Goal: Task Accomplishment & Management: Manage account settings

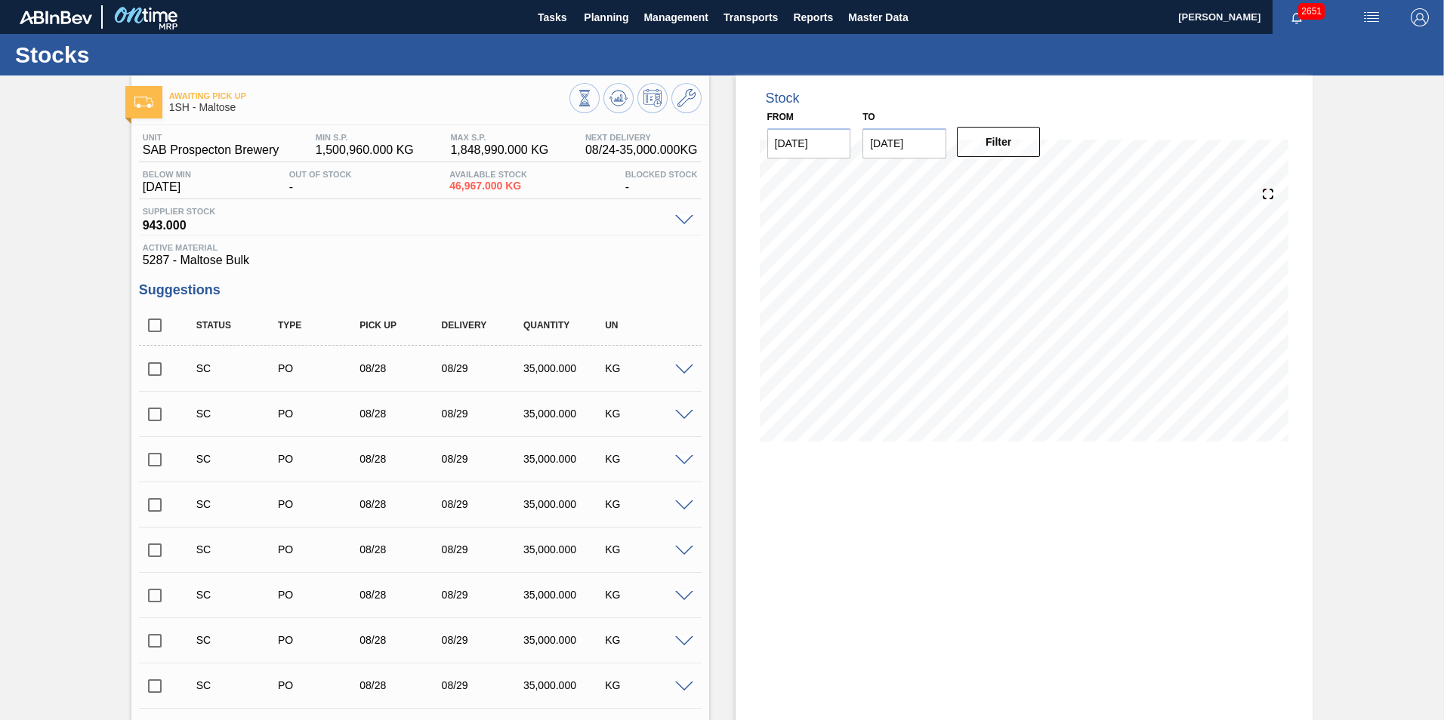
scroll to position [2196, 0]
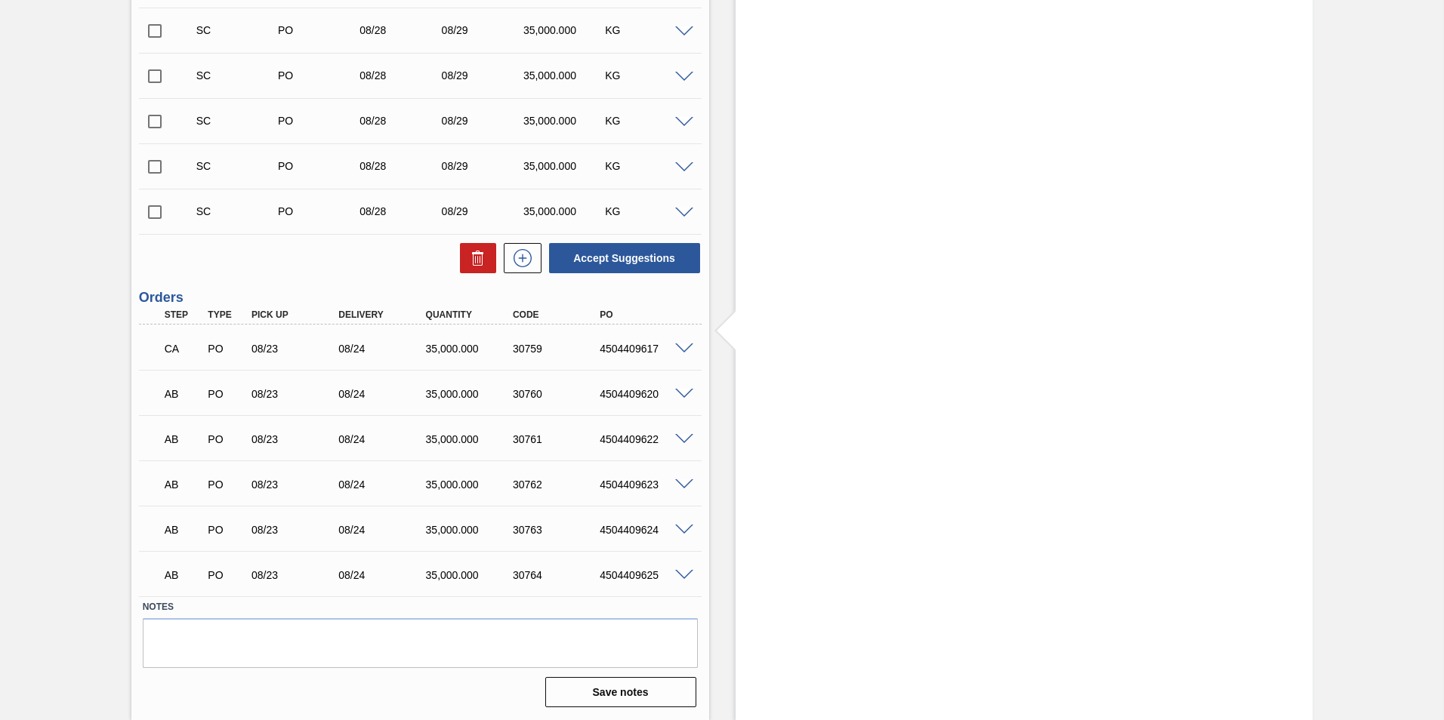
click at [684, 348] on span at bounding box center [684, 349] width 18 height 11
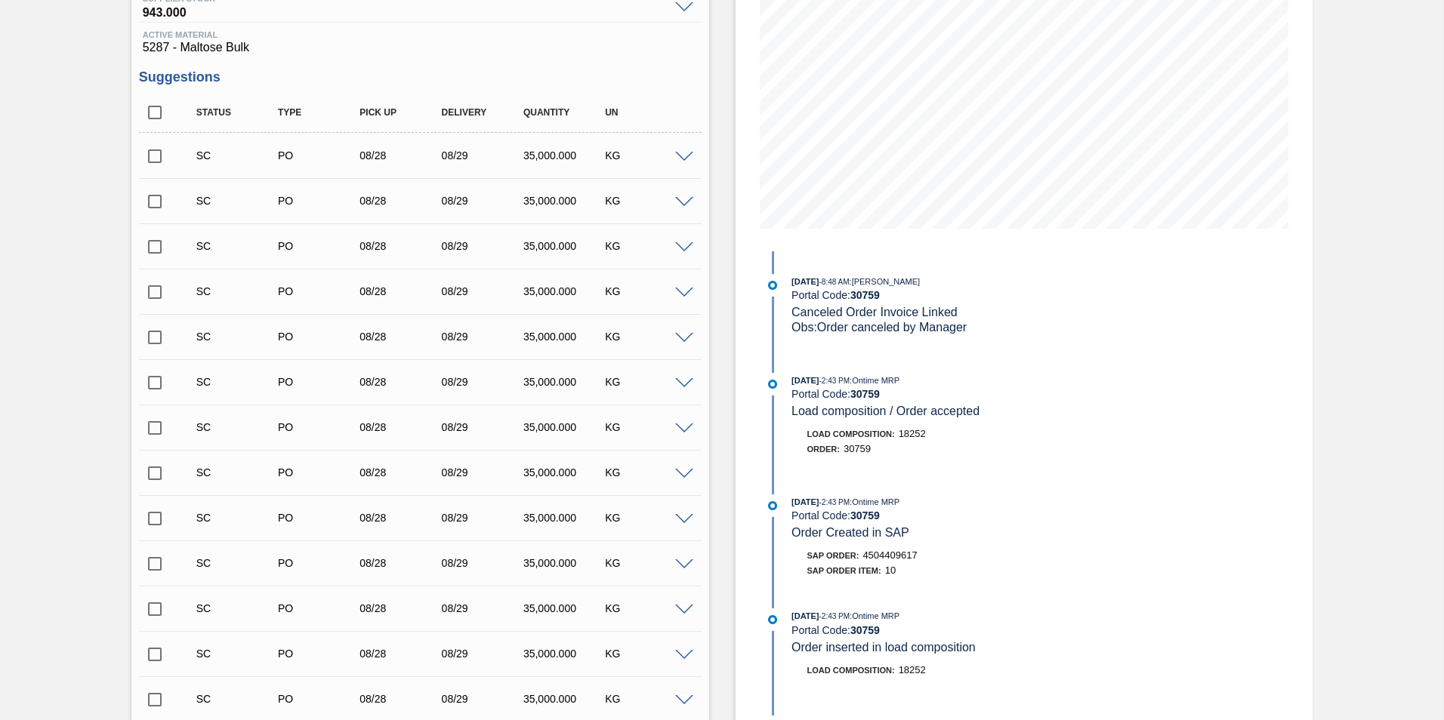
scroll to position [227, 0]
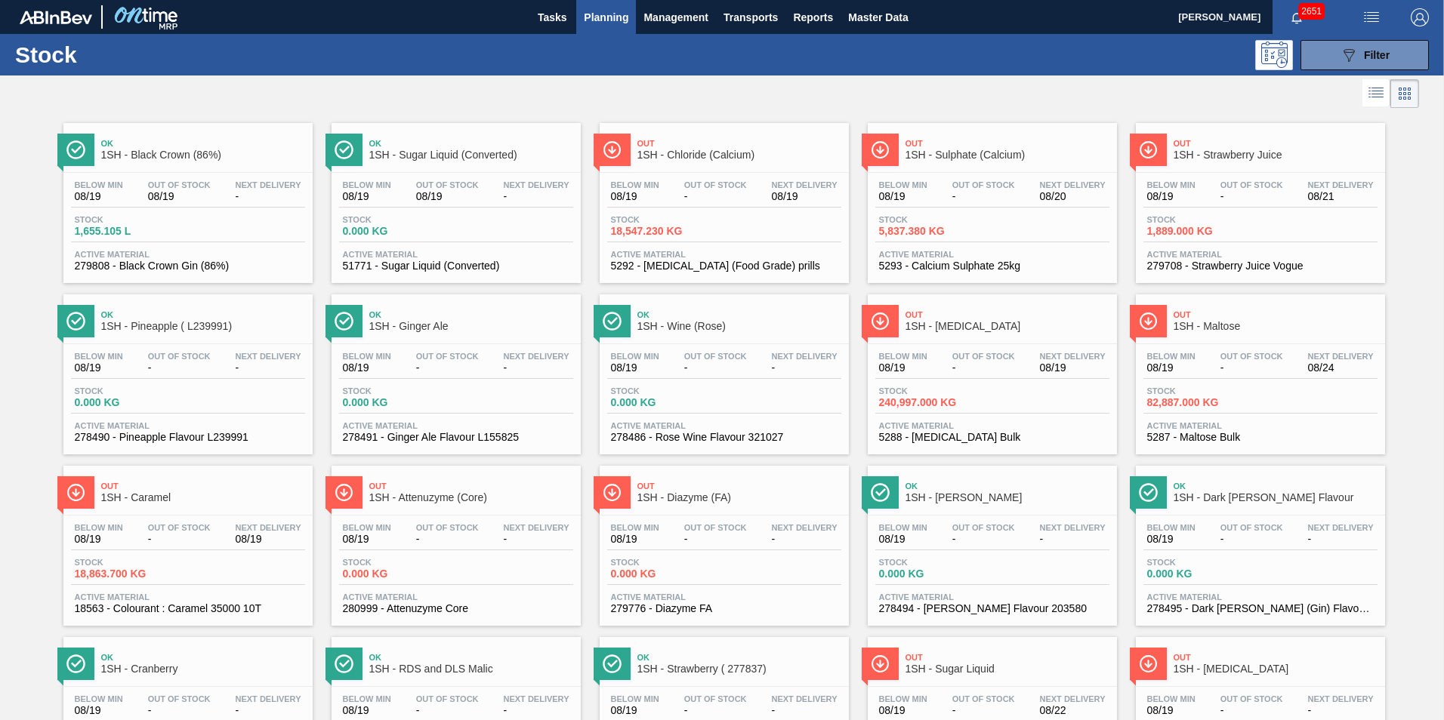
drag, startPoint x: 715, startPoint y: 159, endPoint x: 710, endPoint y: 148, distance: 11.5
click at [715, 159] on span "1SH - Chloride (Calcium)" at bounding box center [739, 154] width 204 height 11
click at [156, 492] on span "1SH - Caramel" at bounding box center [203, 497] width 204 height 11
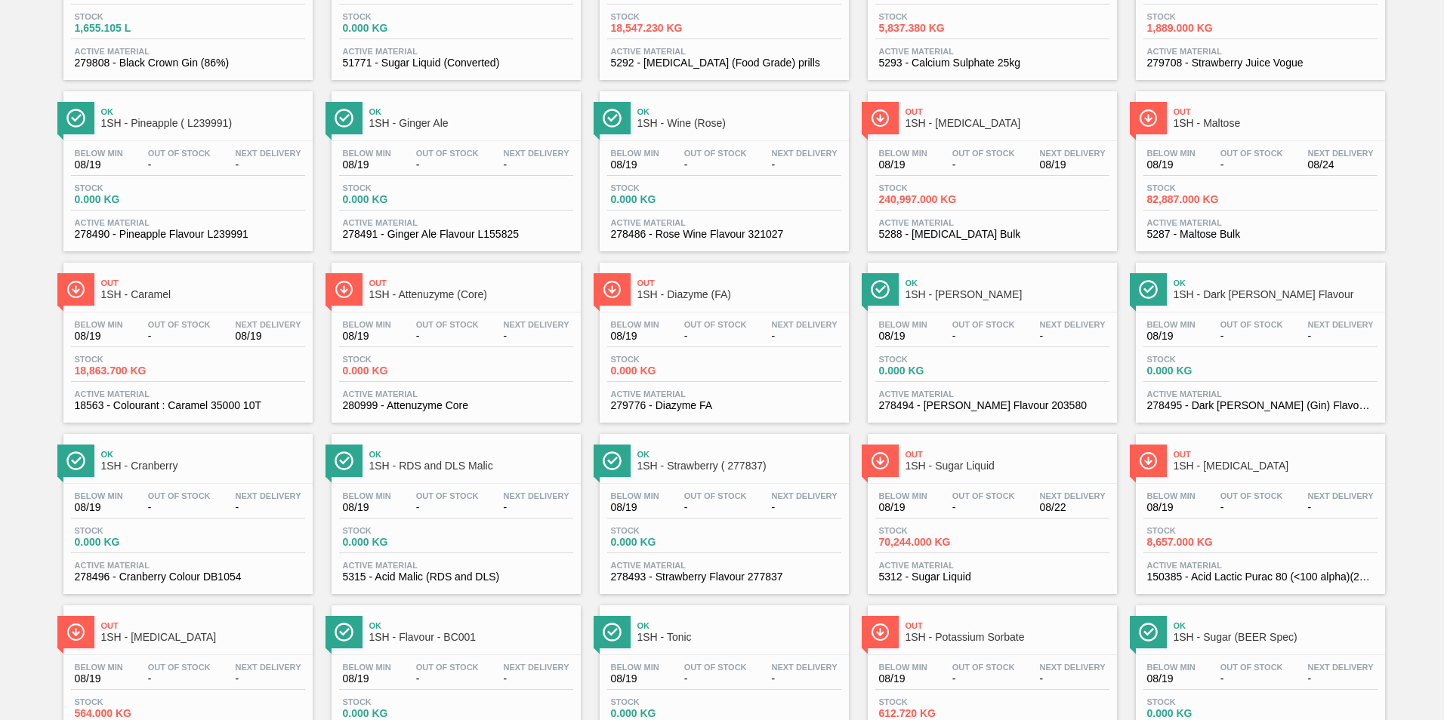
scroll to position [227, 0]
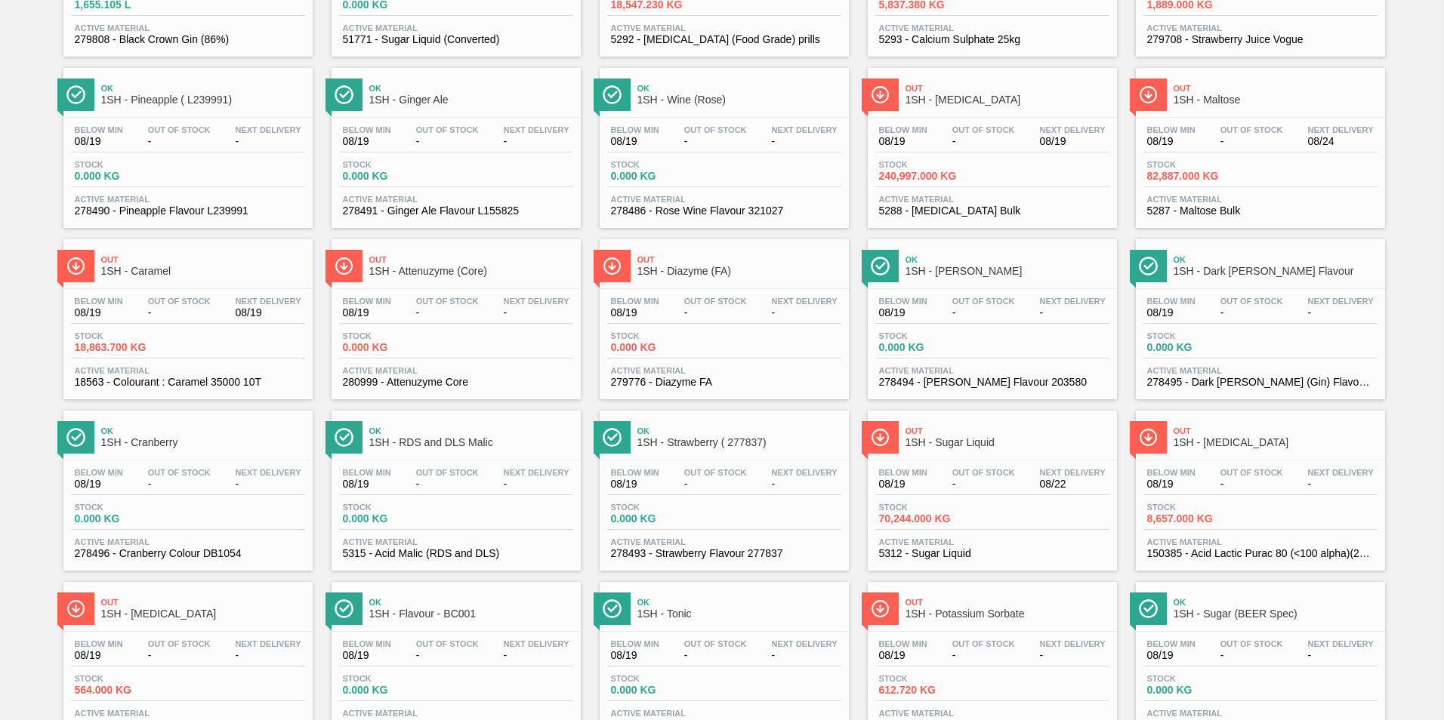
click at [1218, 446] on span "1SH - [MEDICAL_DATA]" at bounding box center [1275, 442] width 204 height 11
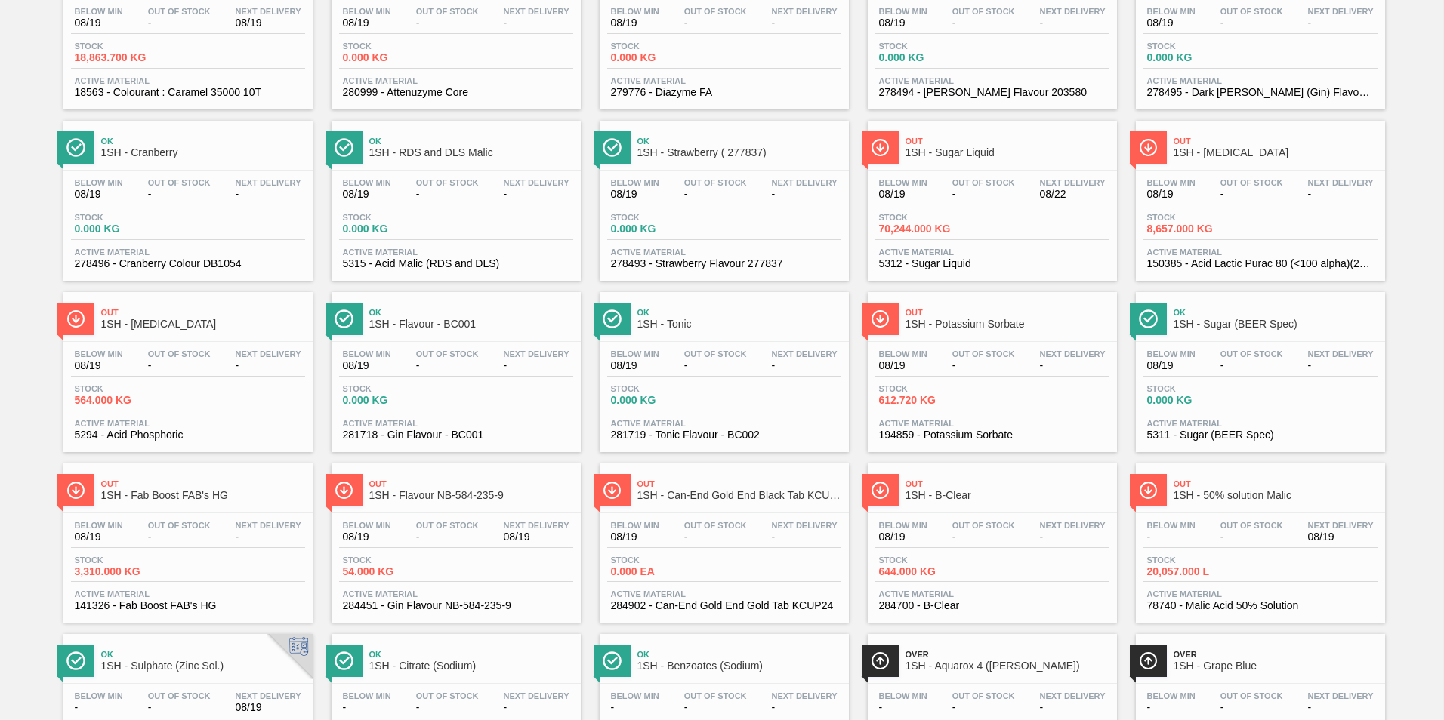
scroll to position [529, 0]
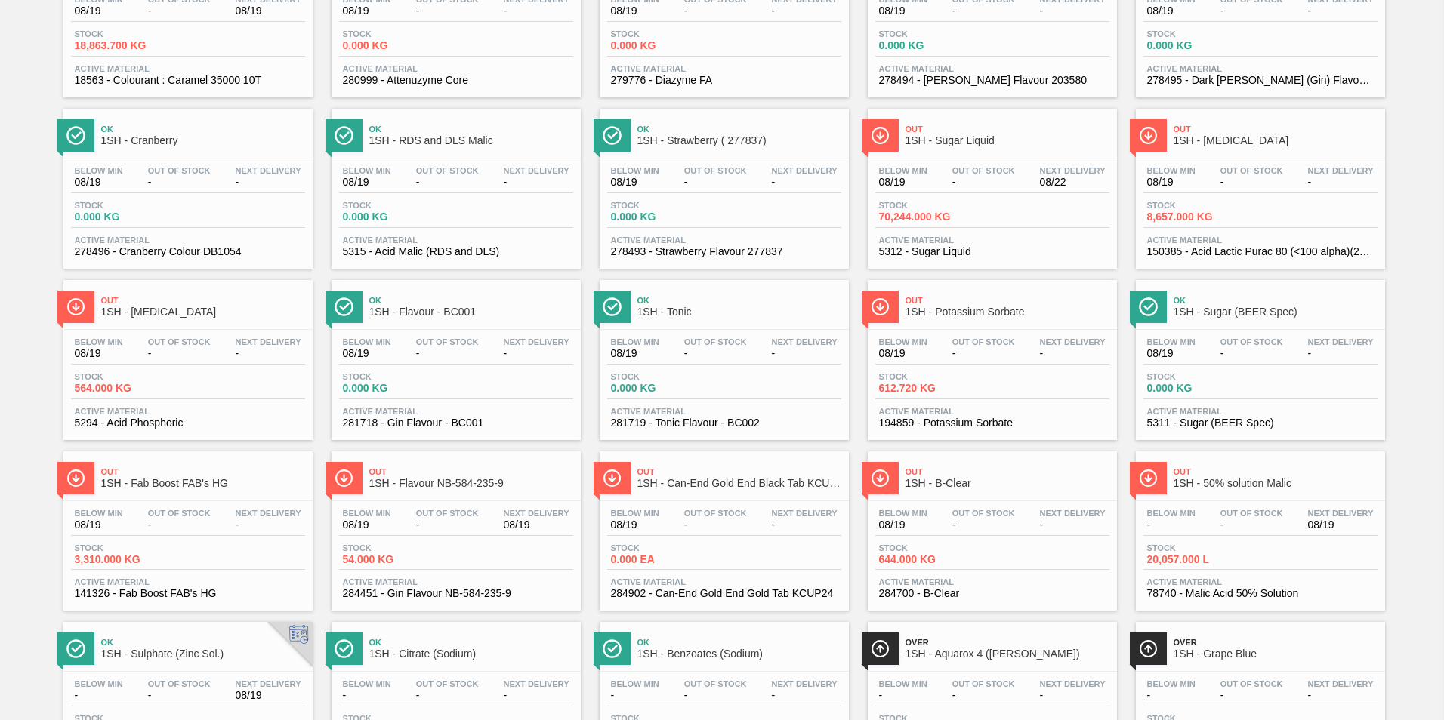
click at [192, 482] on span "1SH - Fab Boost FAB's HG" at bounding box center [203, 483] width 204 height 11
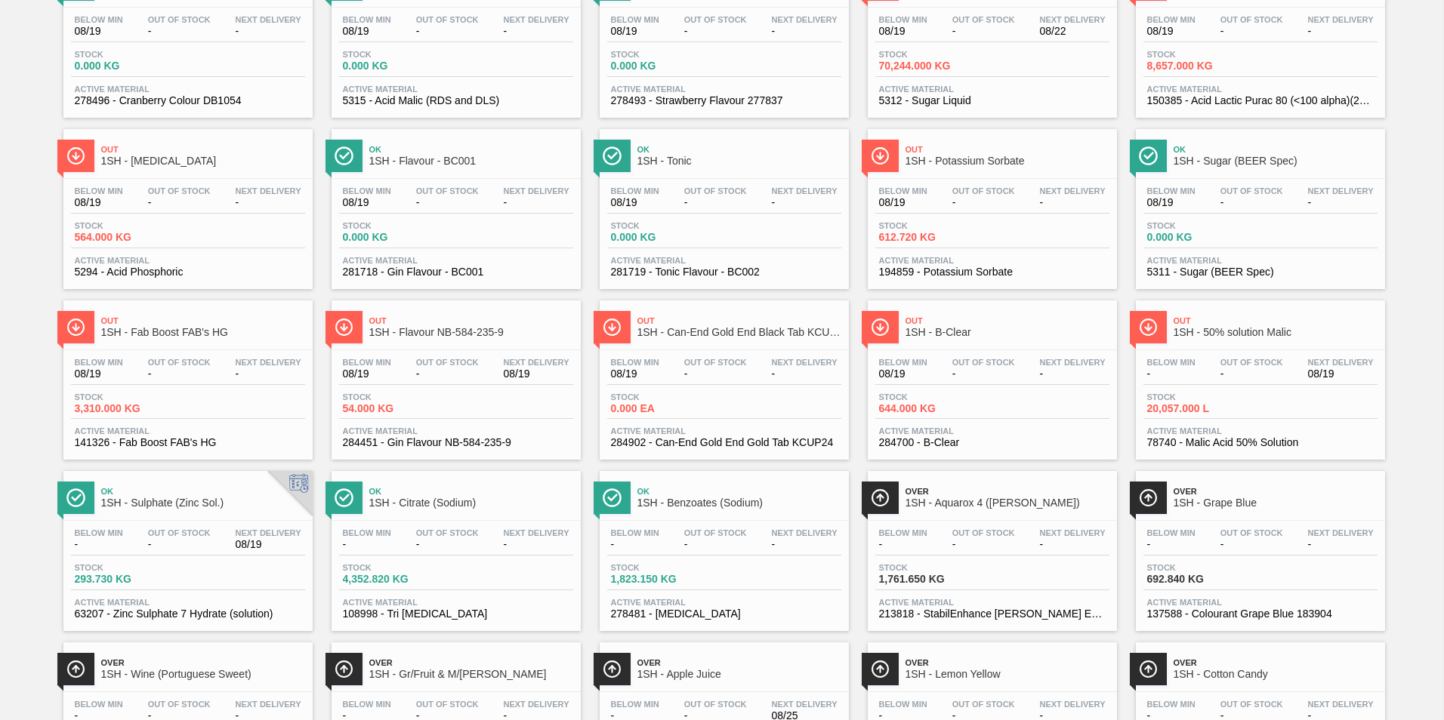
scroll to position [755, 0]
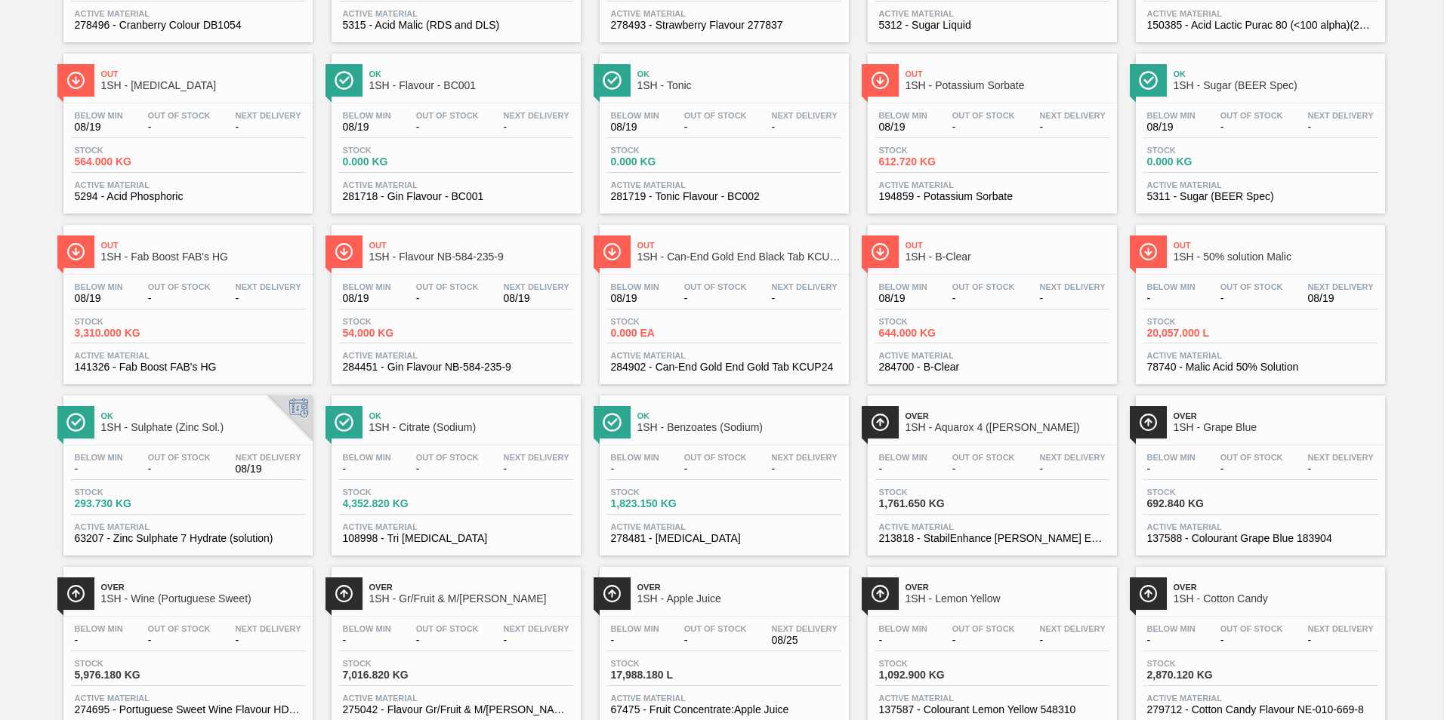
click at [181, 424] on span "1SH - Sulphate (Zinc Sol.)" at bounding box center [203, 427] width 204 height 11
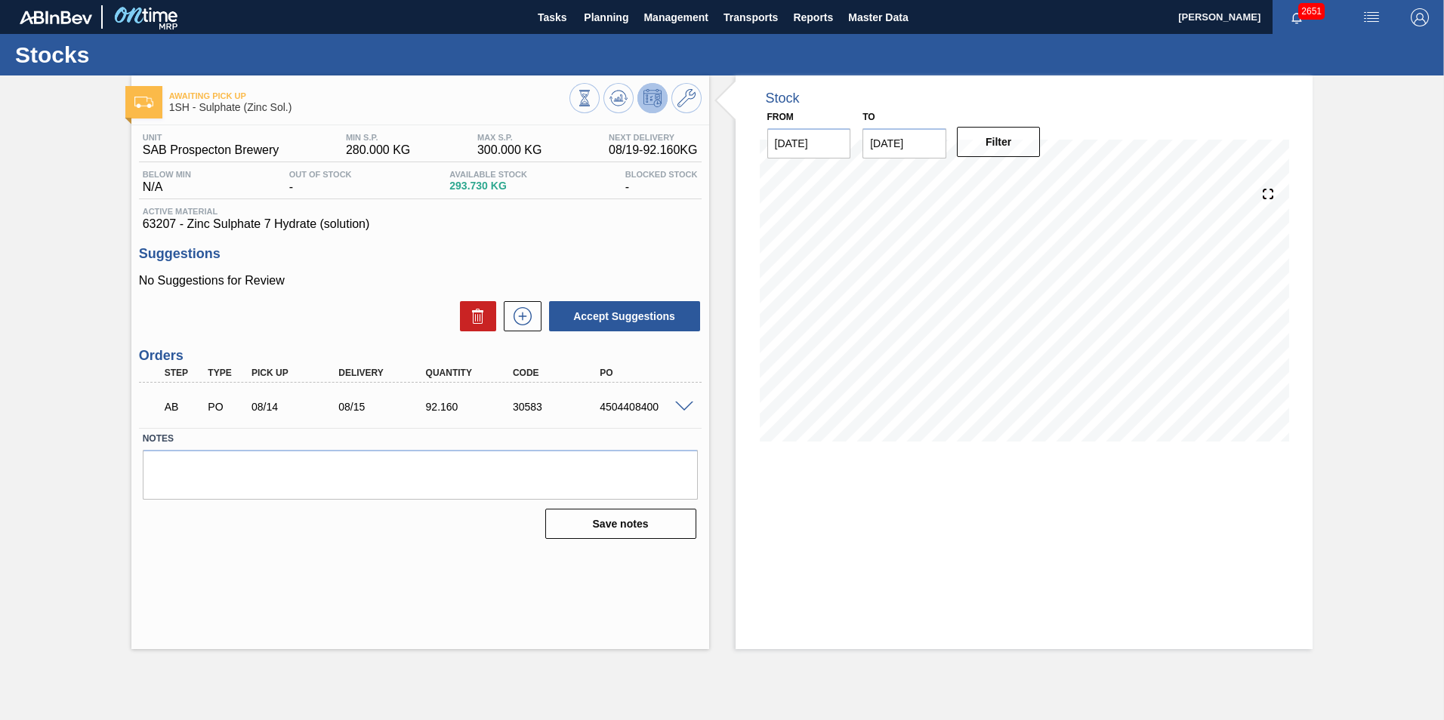
click at [683, 407] on span at bounding box center [684, 407] width 18 height 11
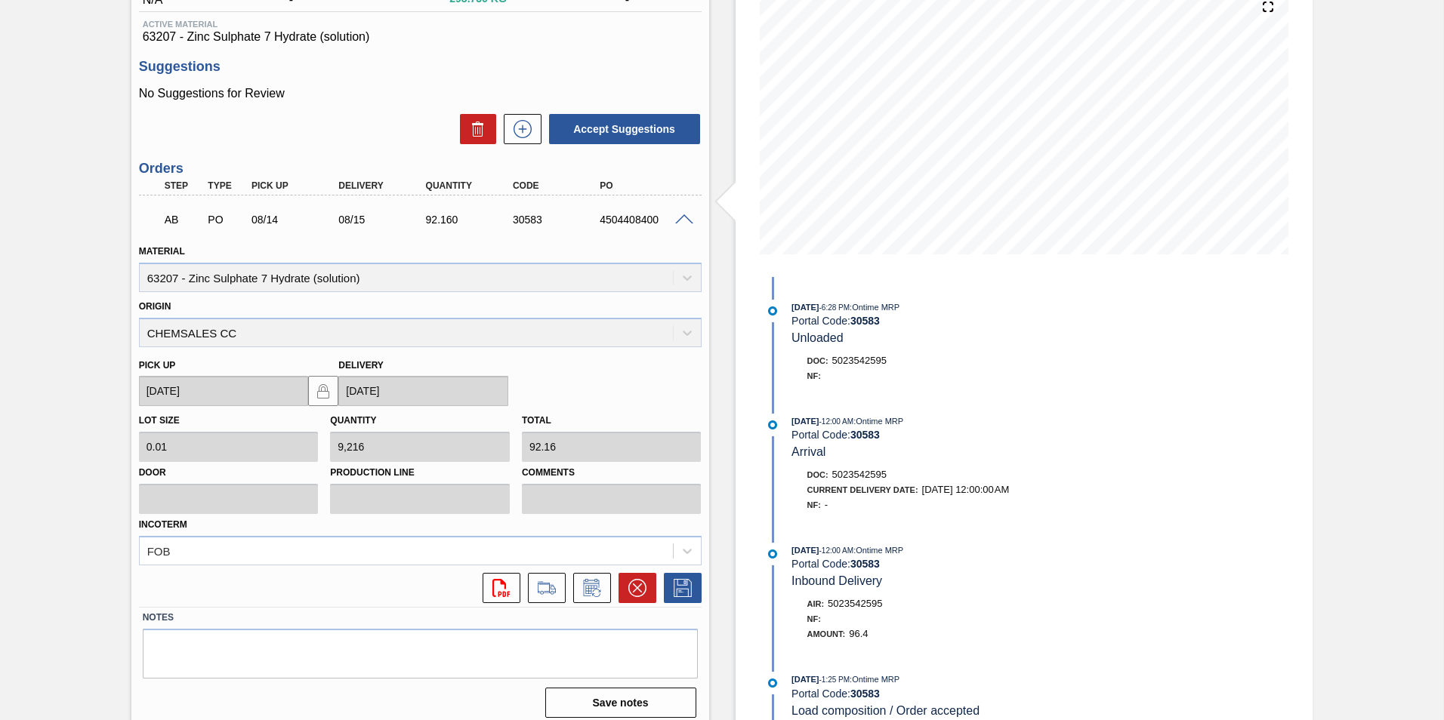
scroll to position [198, 0]
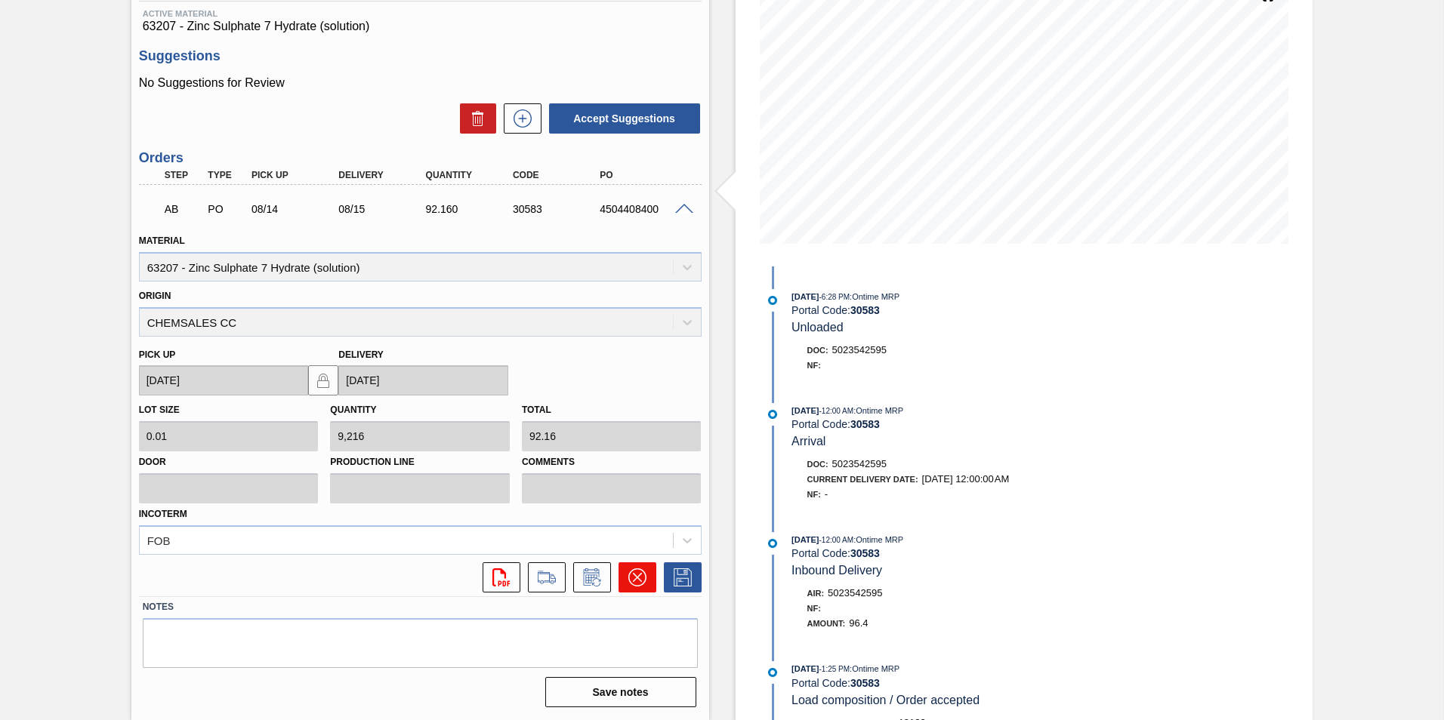
click at [641, 573] on icon at bounding box center [637, 578] width 18 height 18
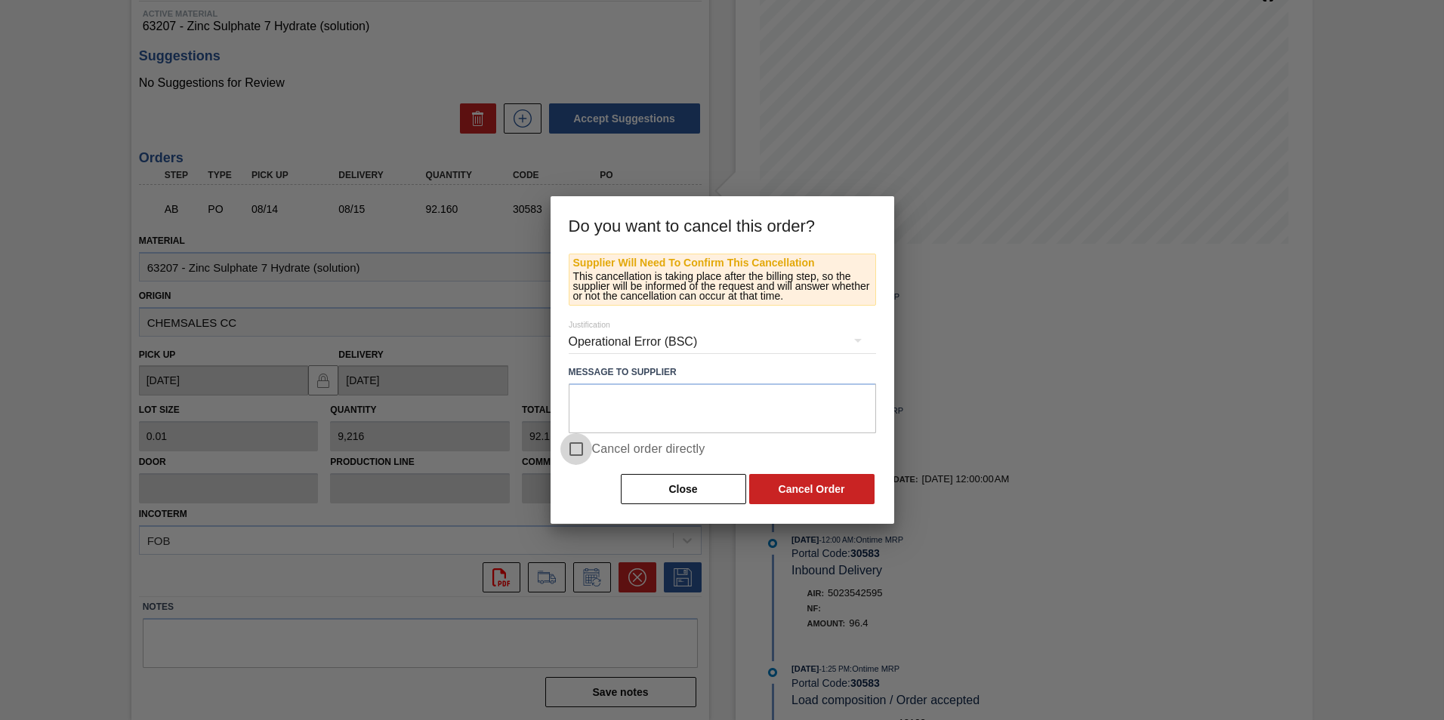
click at [575, 447] on input "Cancel order directly" at bounding box center [576, 449] width 32 height 32
checkbox input "true"
click at [768, 491] on button "Cancel Order" at bounding box center [811, 489] width 125 height 30
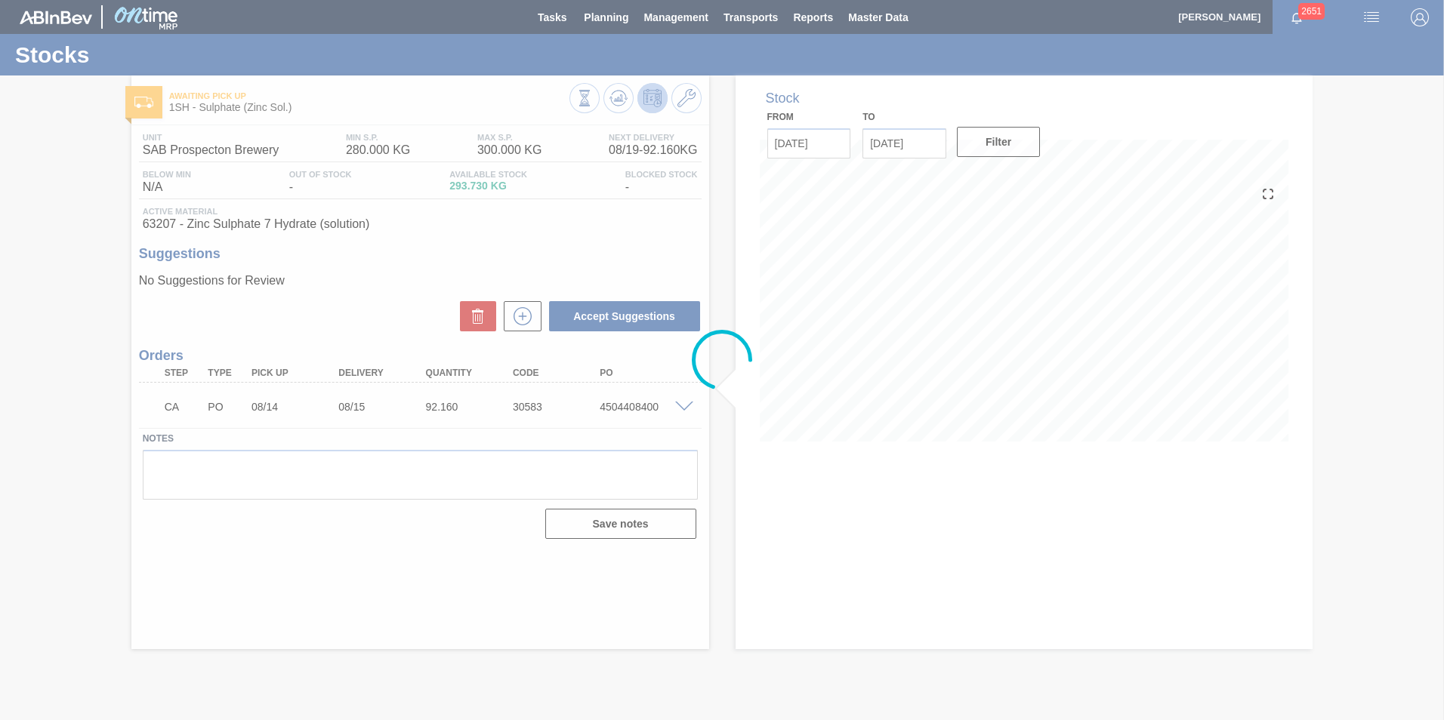
scroll to position [0, 0]
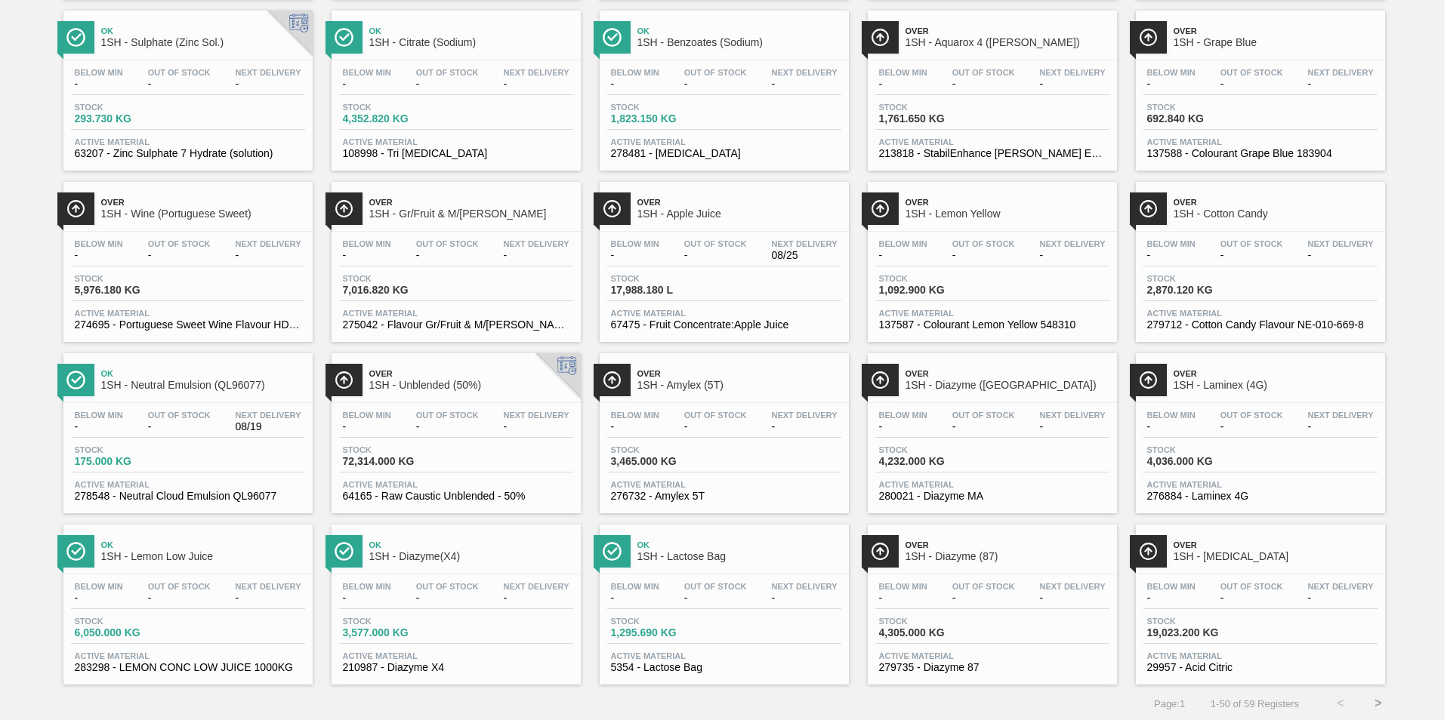
scroll to position [1142, 0]
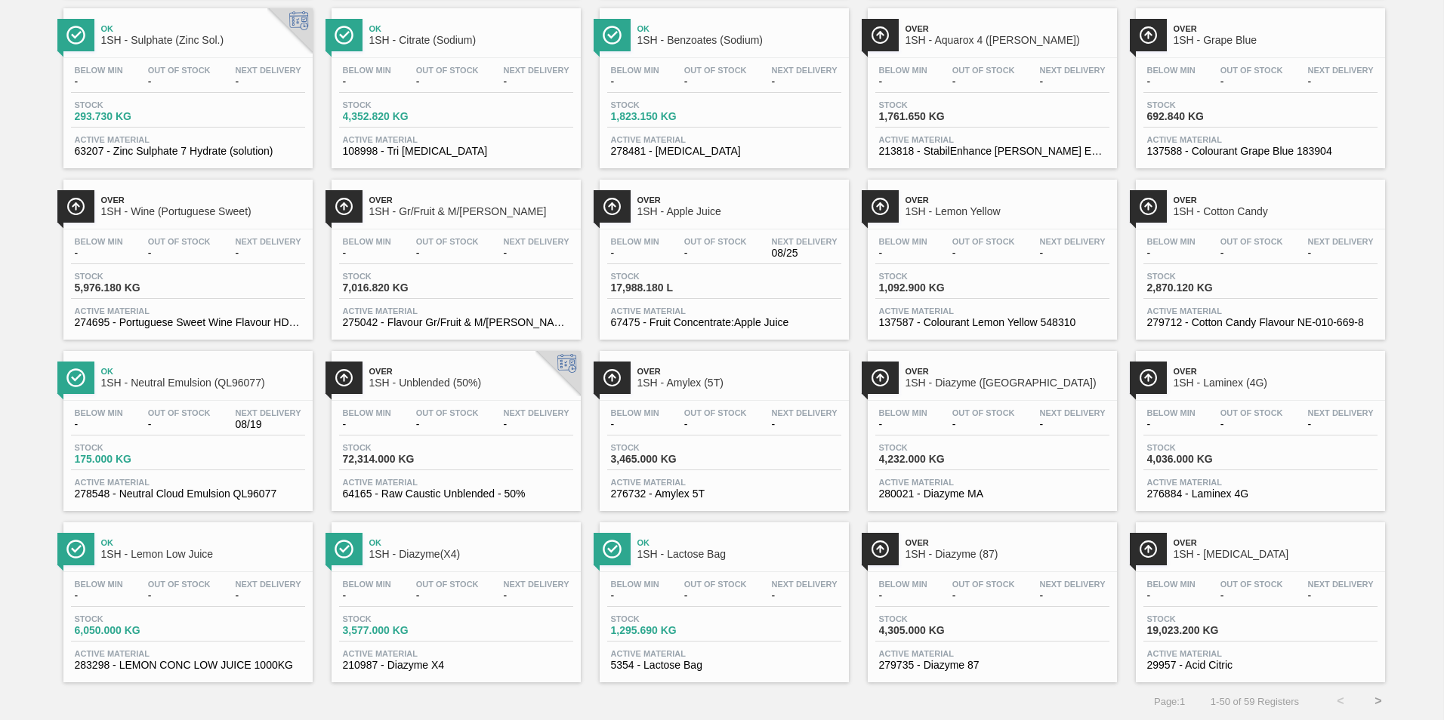
click at [712, 551] on span "1SH - Lactose Bag" at bounding box center [739, 554] width 204 height 11
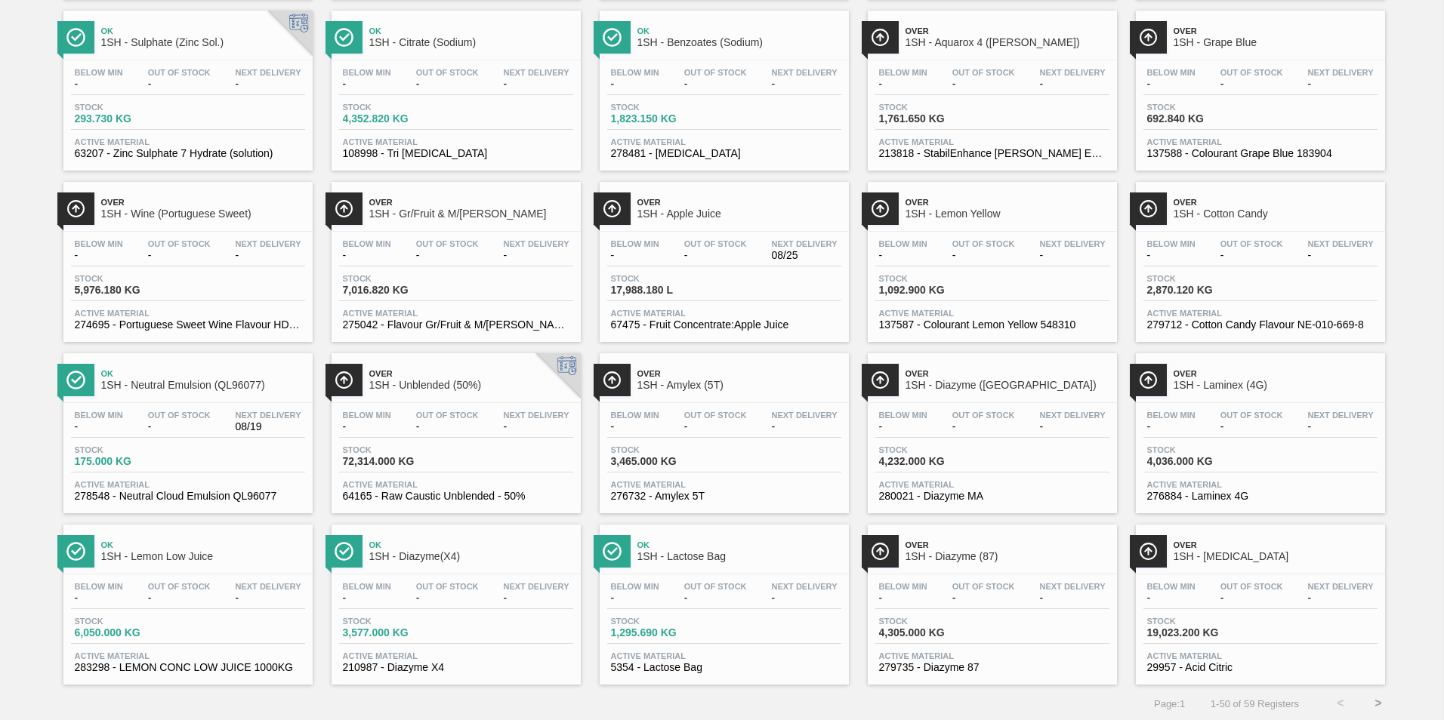
scroll to position [1142, 0]
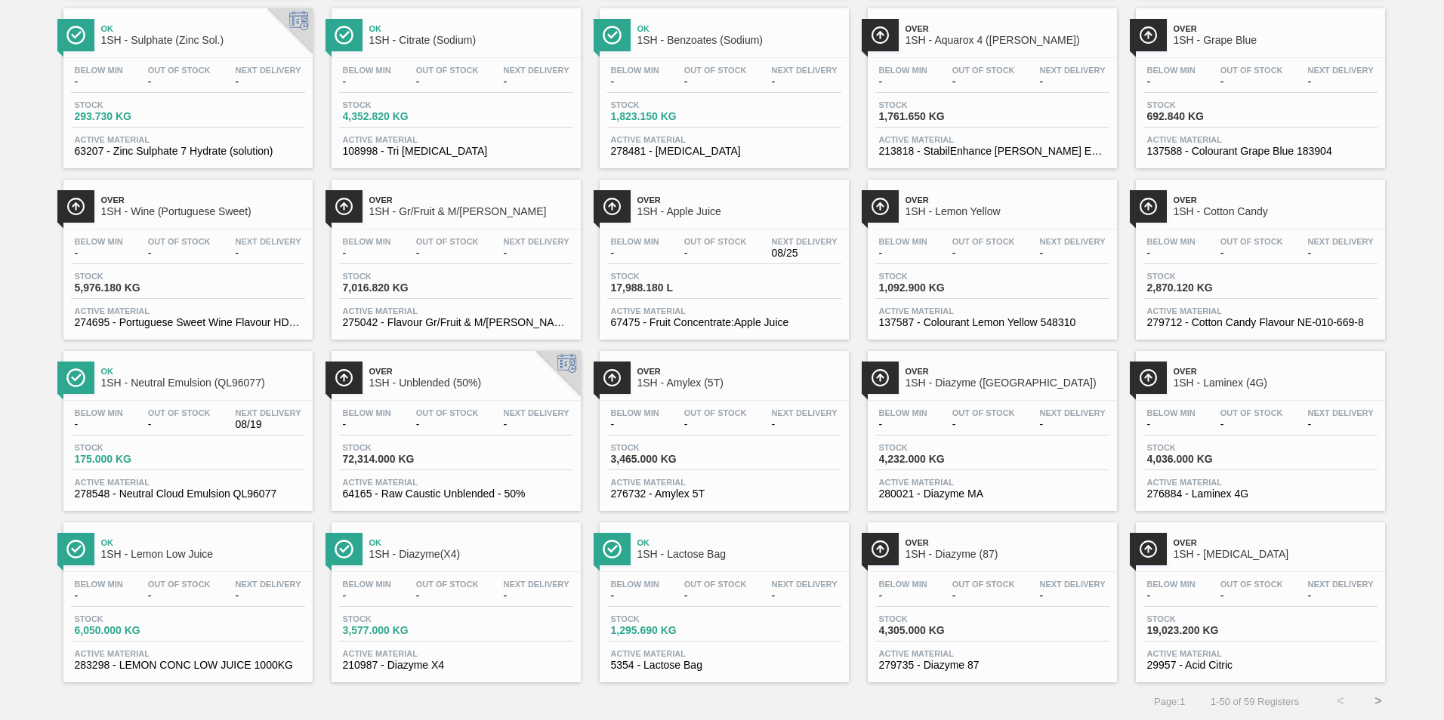
click at [963, 556] on span "1SH - Diazyme (87)" at bounding box center [1007, 554] width 204 height 11
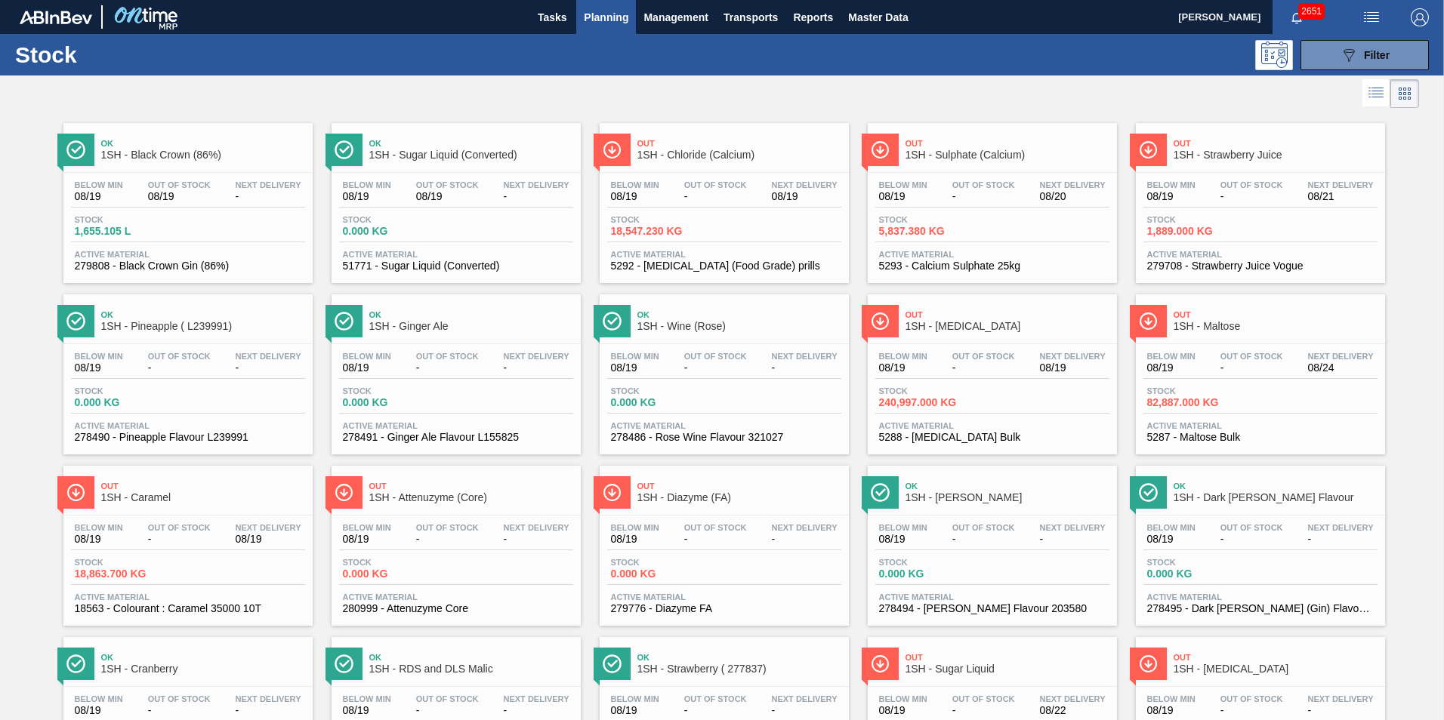
click at [686, 153] on span "1SH - Chloride (Calcium)" at bounding box center [739, 154] width 204 height 11
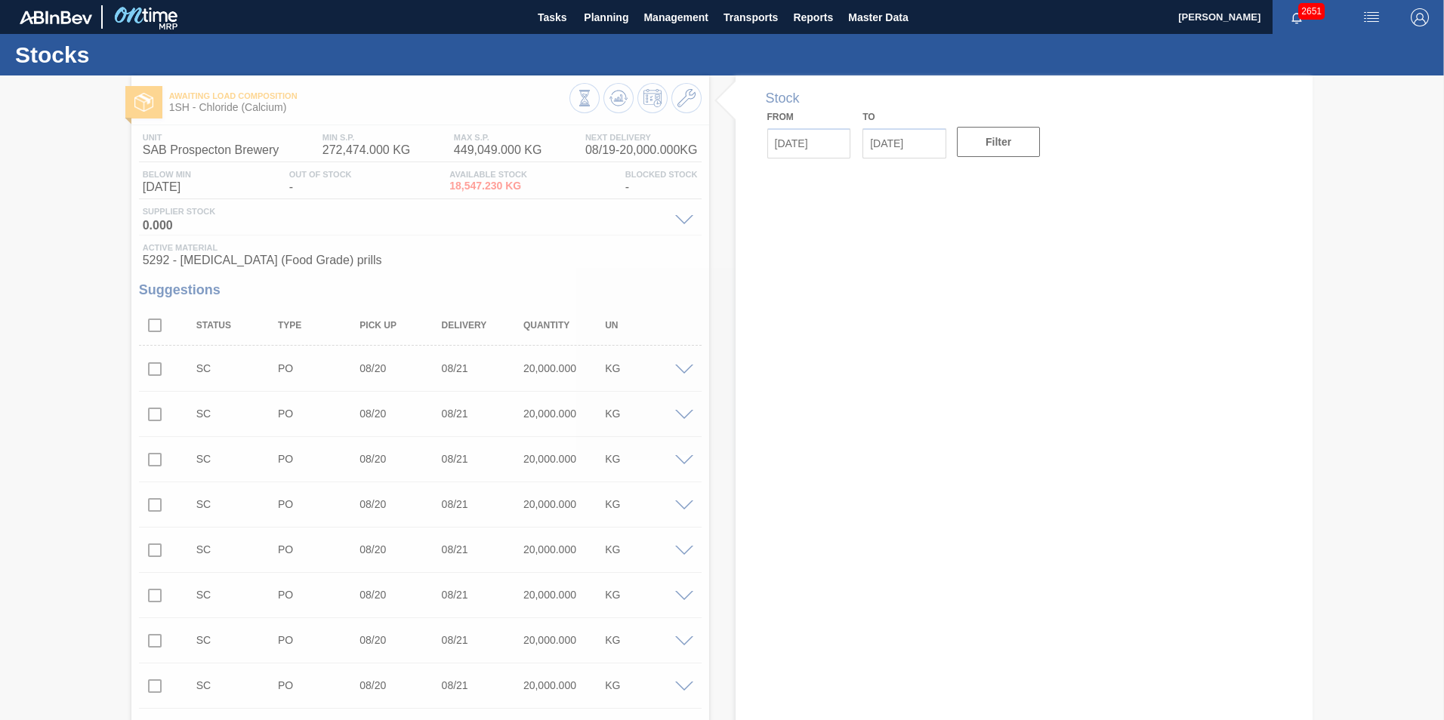
type input "[DATE]"
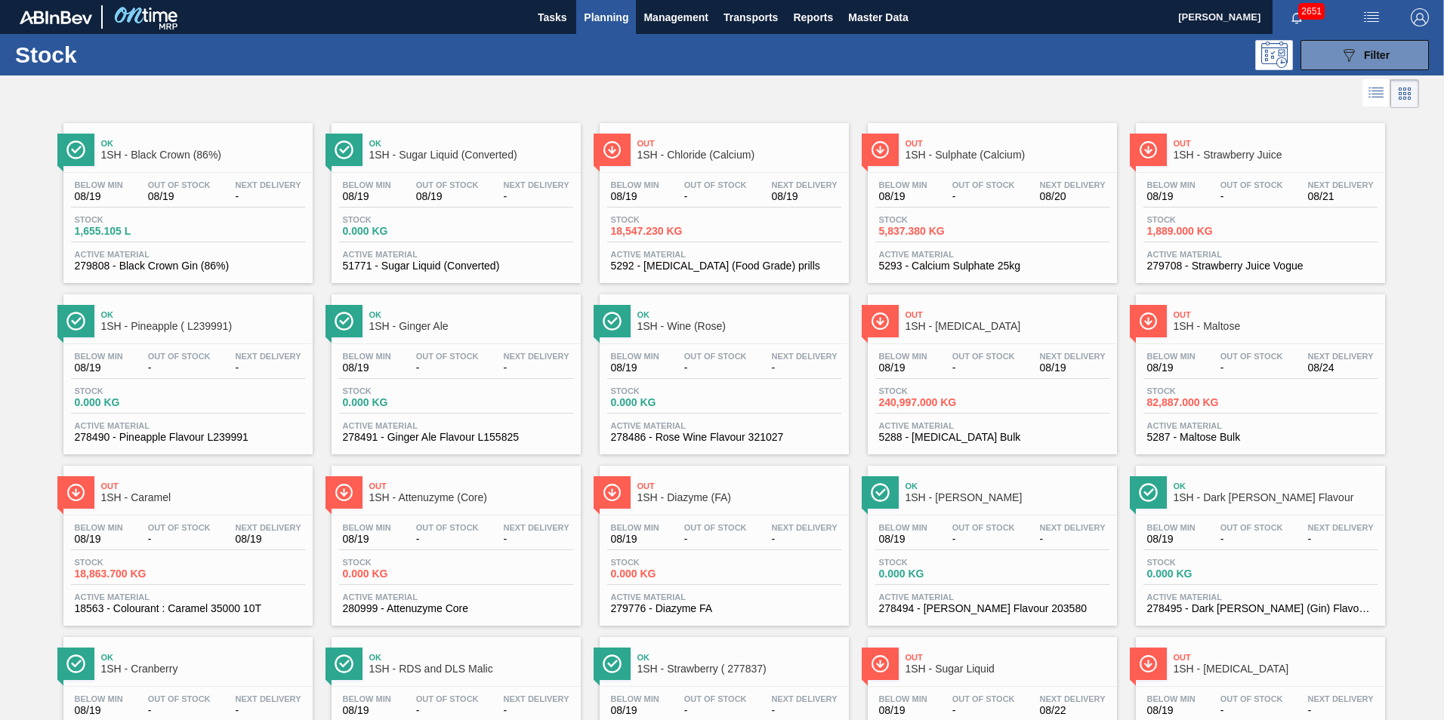
click at [694, 158] on span "1SH - Chloride (Calcium)" at bounding box center [739, 154] width 204 height 11
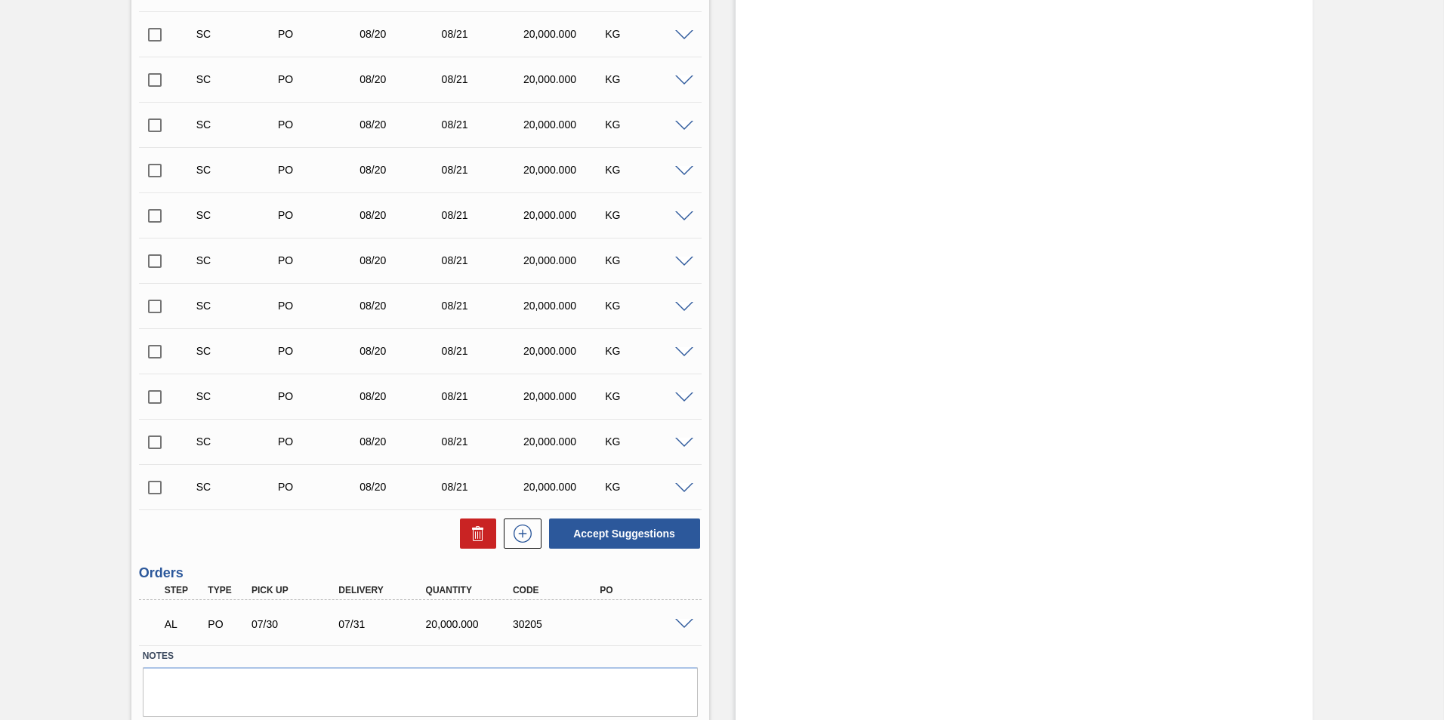
scroll to position [761, 0]
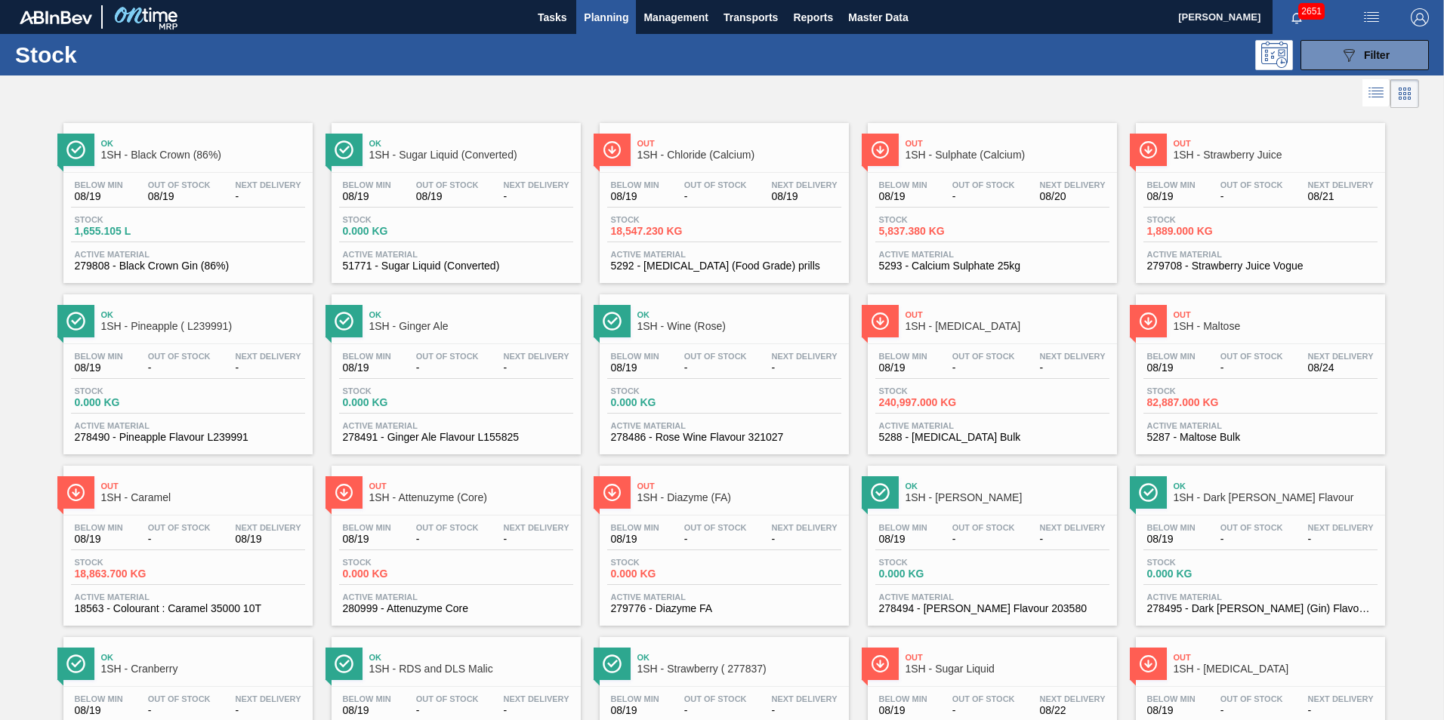
click at [695, 153] on span "1SH - Chloride (Calcium)" at bounding box center [739, 154] width 204 height 11
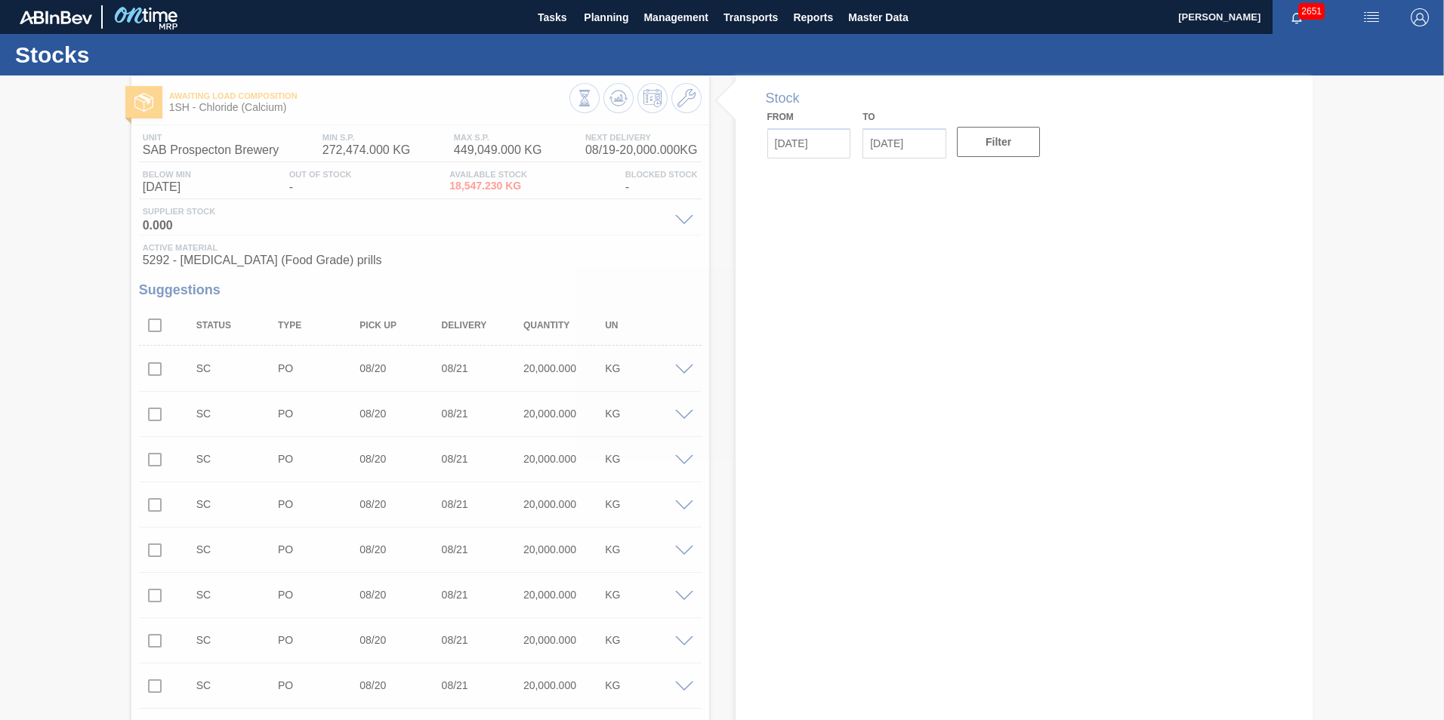
type input "[DATE]"
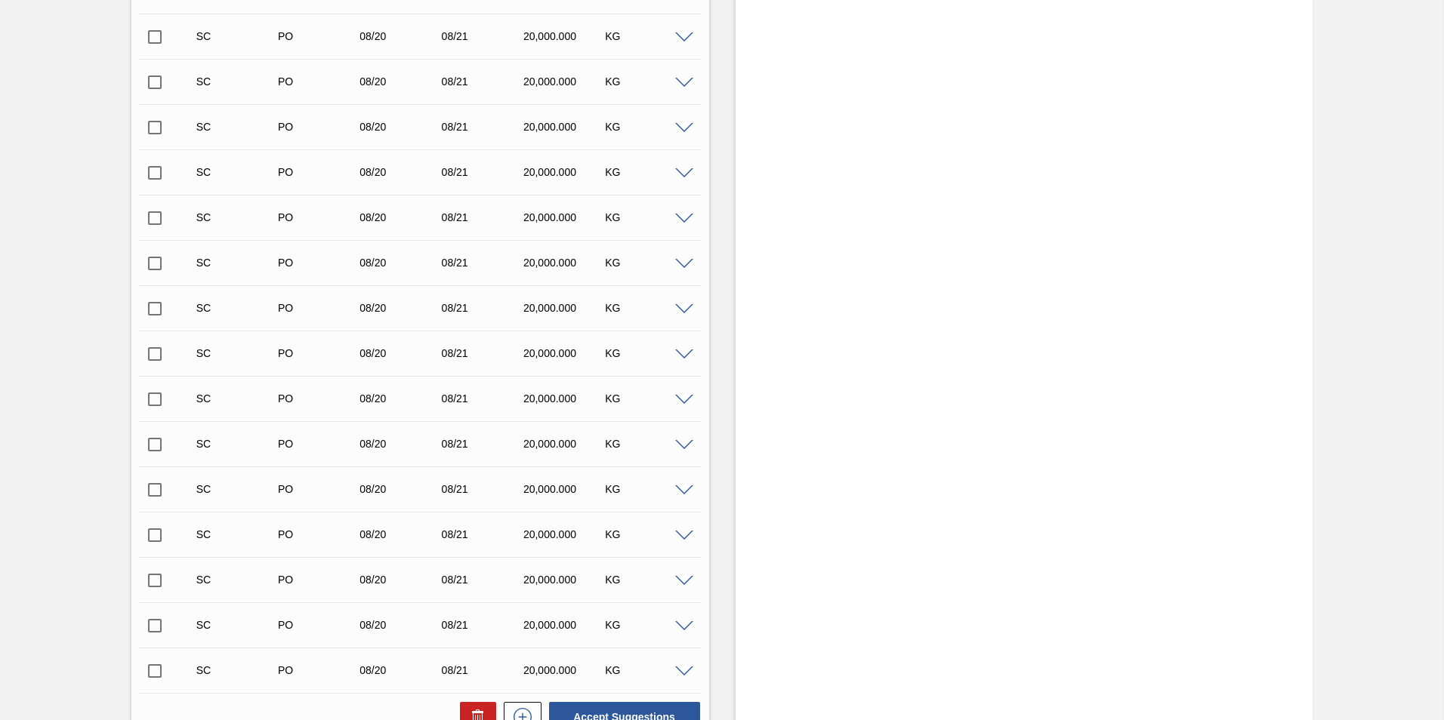
scroll to position [837, 0]
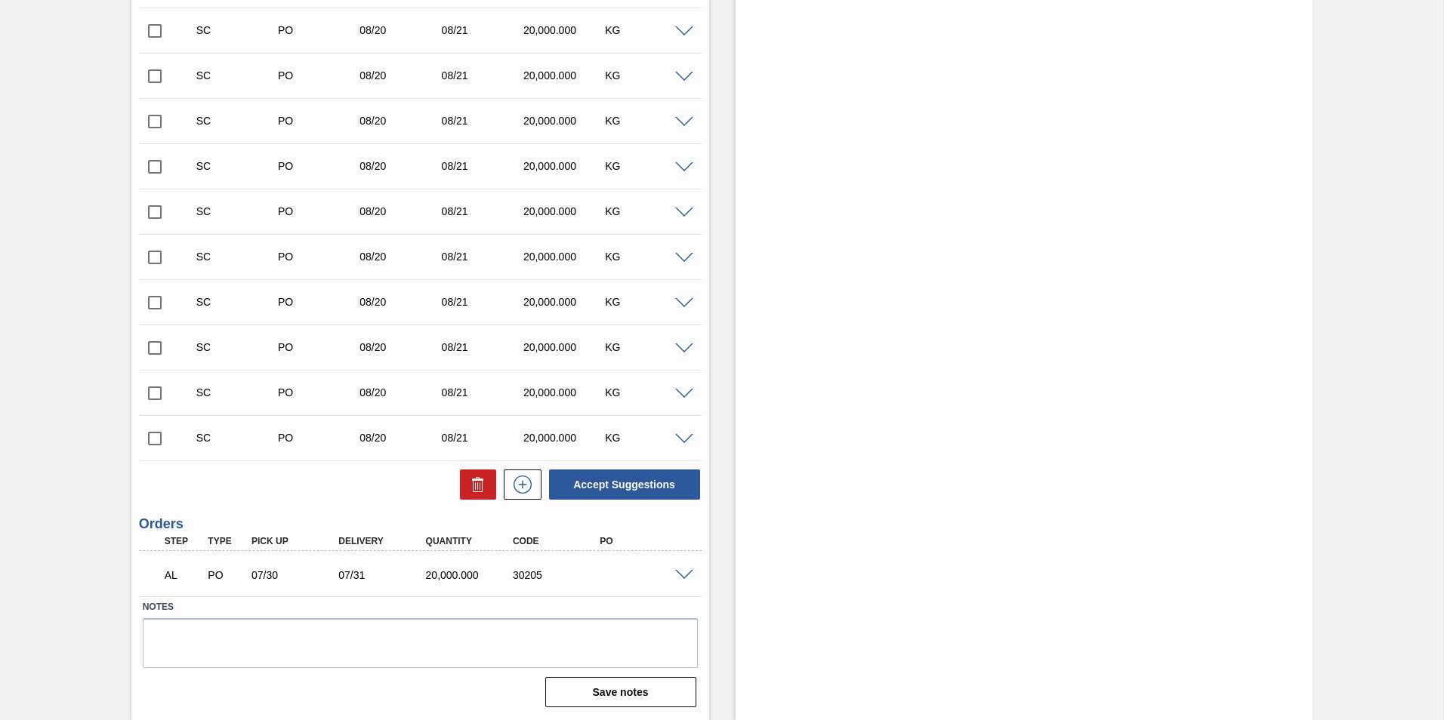
click at [683, 575] on span at bounding box center [684, 575] width 18 height 11
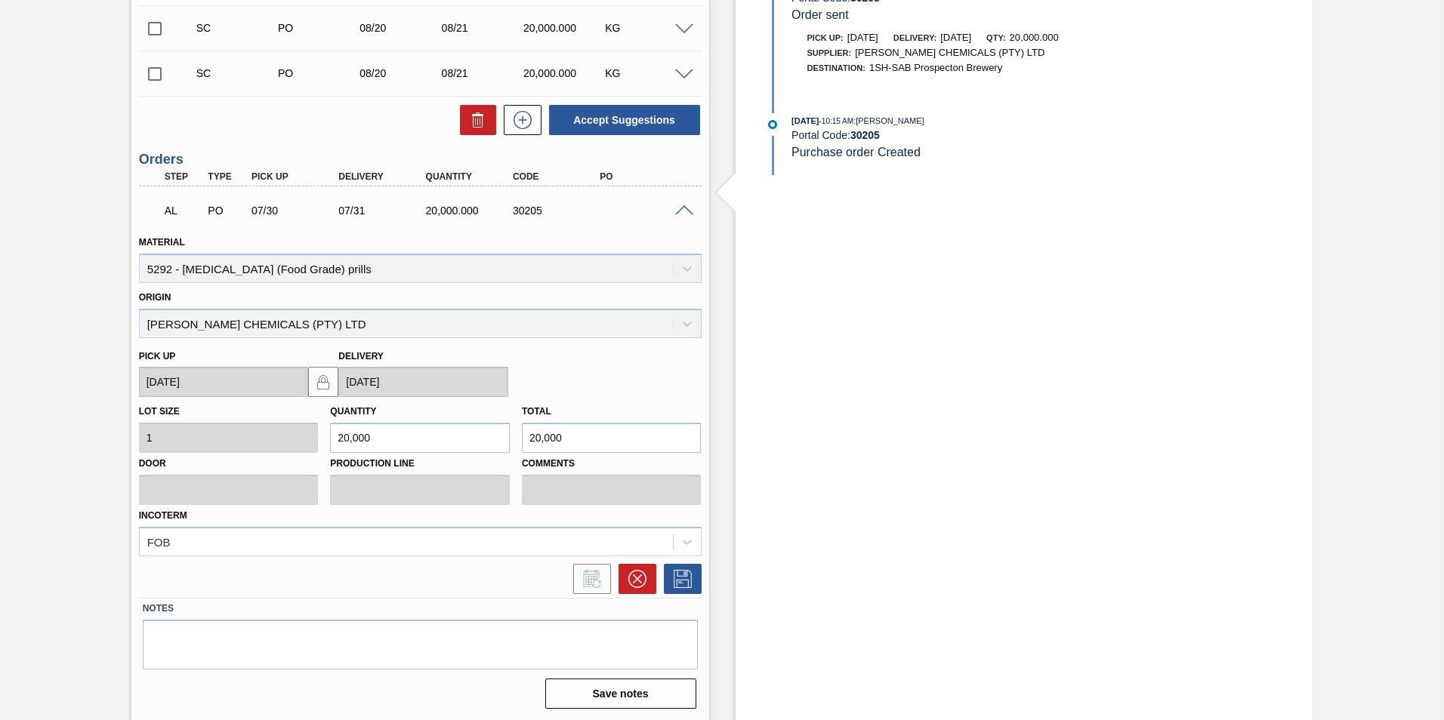
scroll to position [1203, 0]
click at [633, 578] on icon at bounding box center [637, 578] width 18 height 18
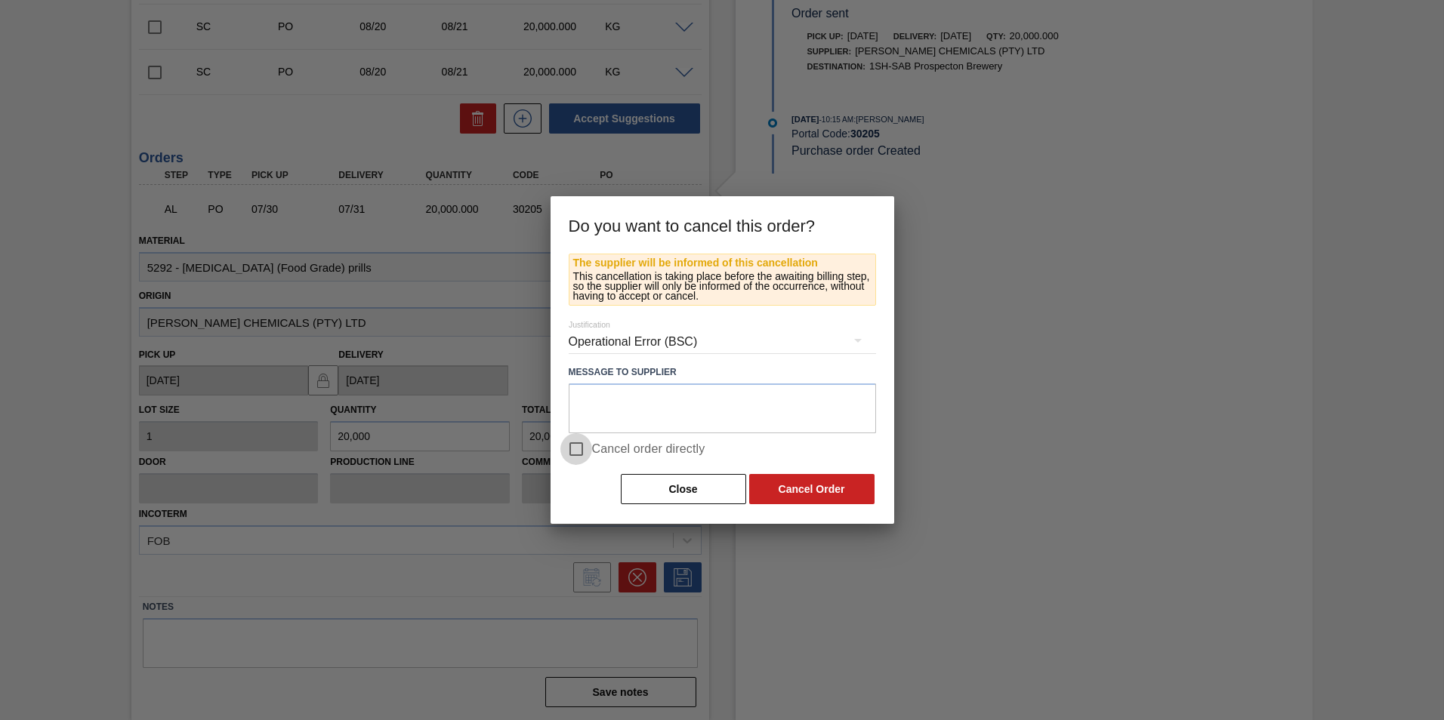
click at [575, 448] on input "Cancel order directly" at bounding box center [576, 449] width 32 height 32
checkbox input "true"
click at [781, 492] on button "Cancel Order" at bounding box center [811, 489] width 125 height 30
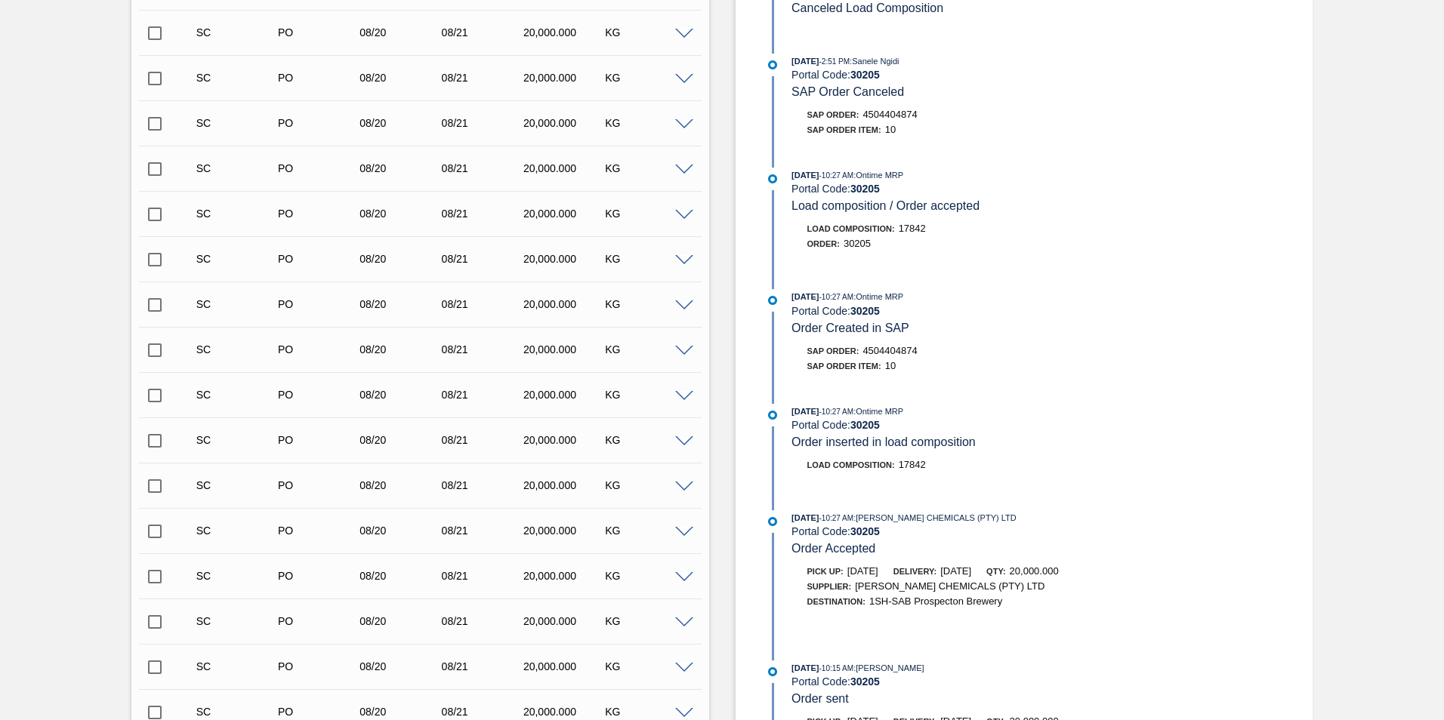
scroll to position [508, 0]
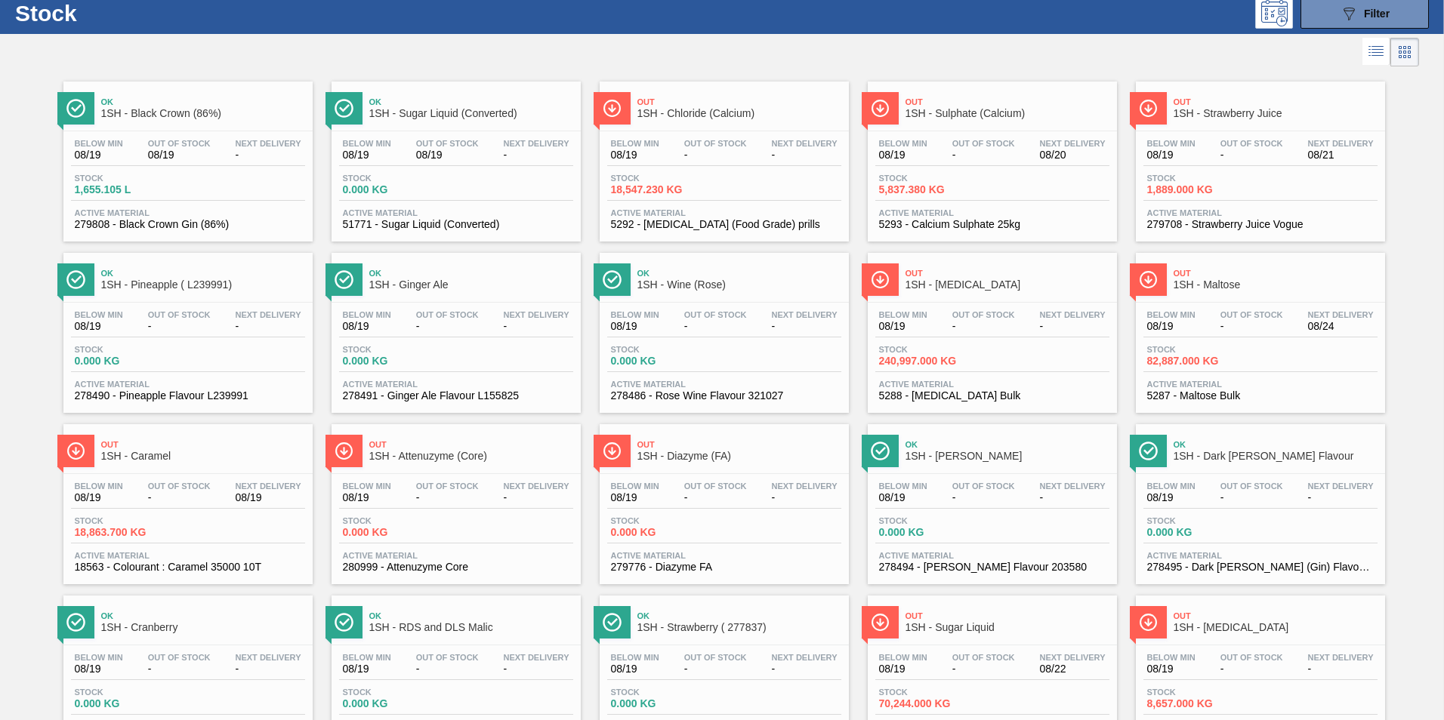
scroll to position [76, 0]
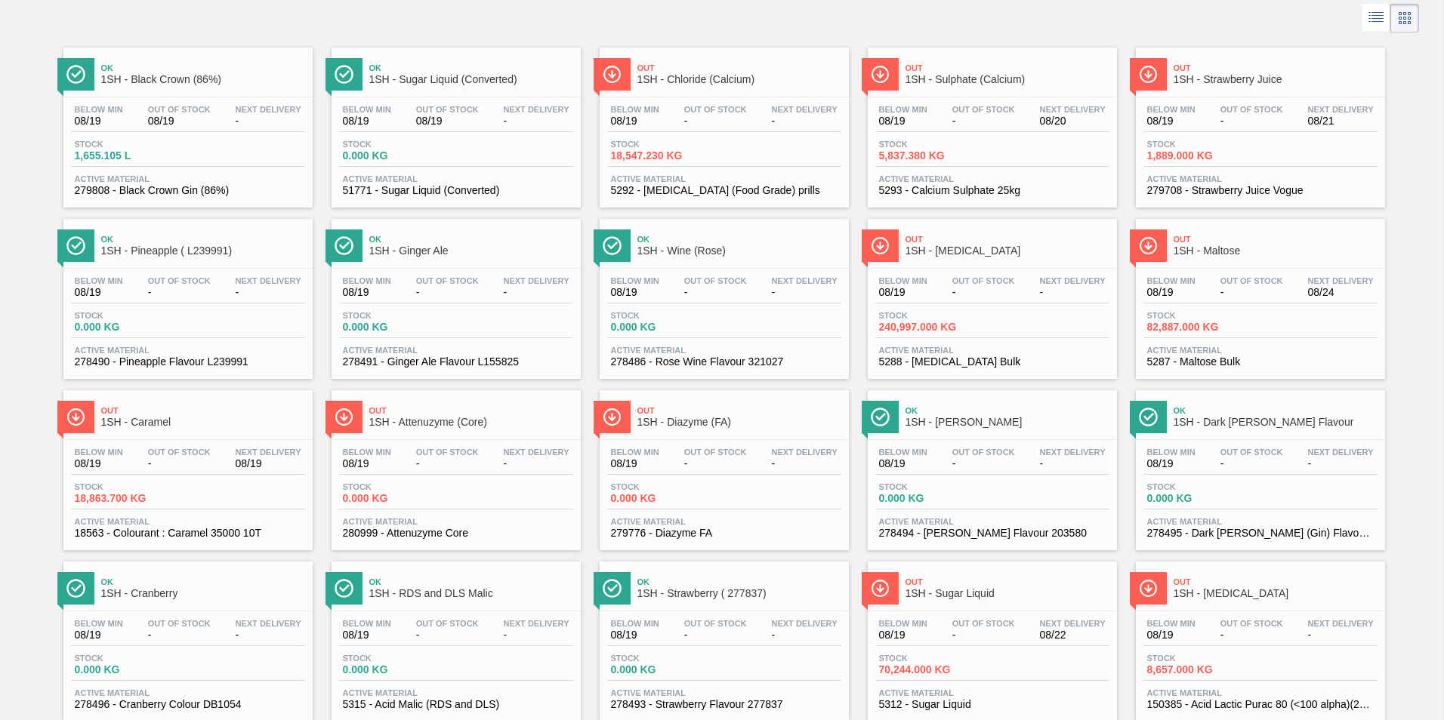
click at [1213, 245] on span "1SH - Maltose" at bounding box center [1275, 250] width 204 height 11
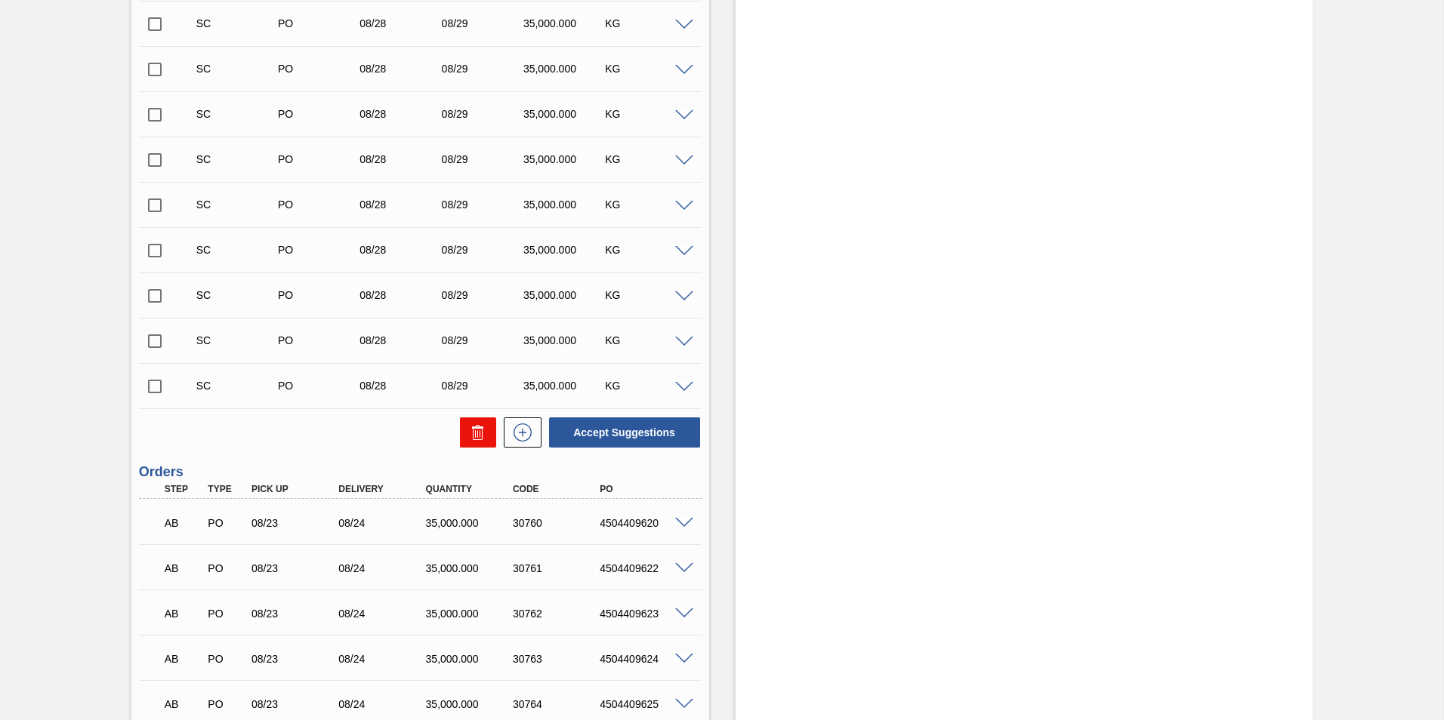
scroll to position [2114, 0]
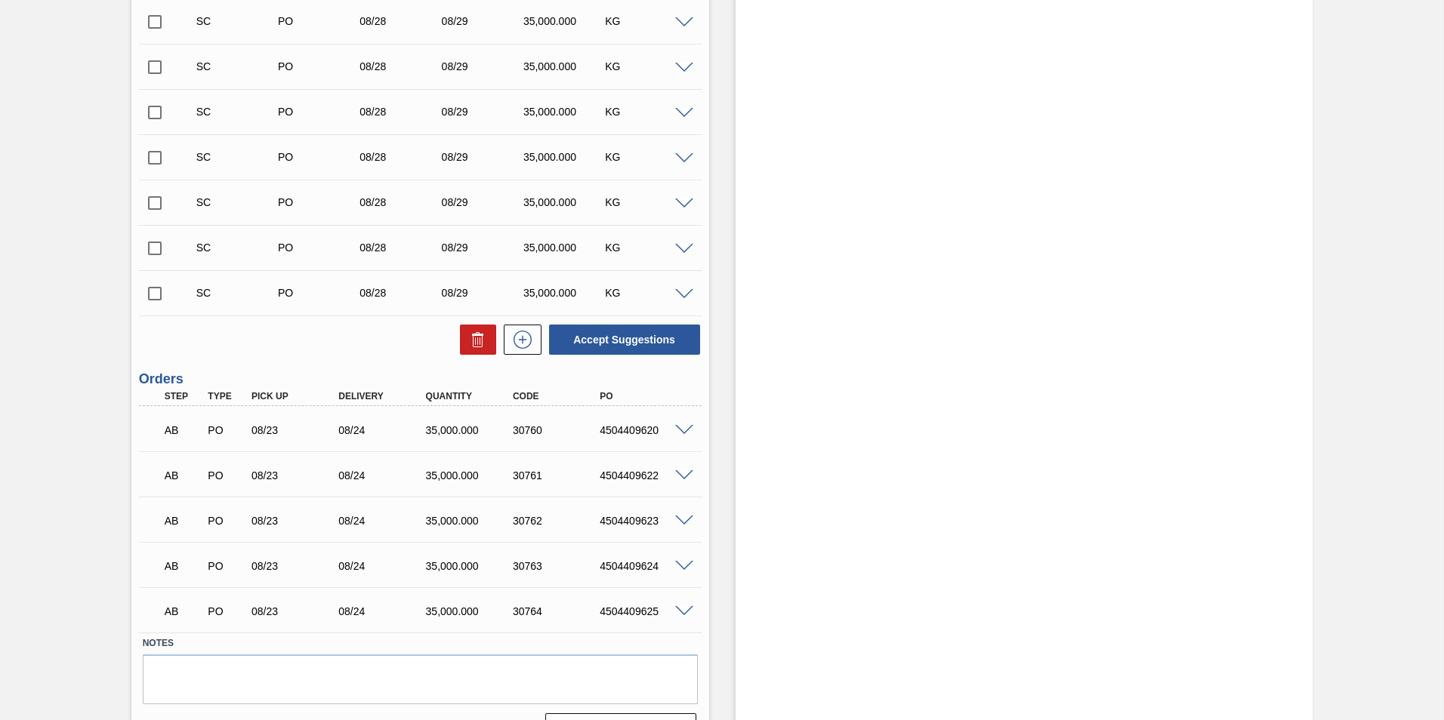
click at [683, 430] on span at bounding box center [684, 430] width 18 height 11
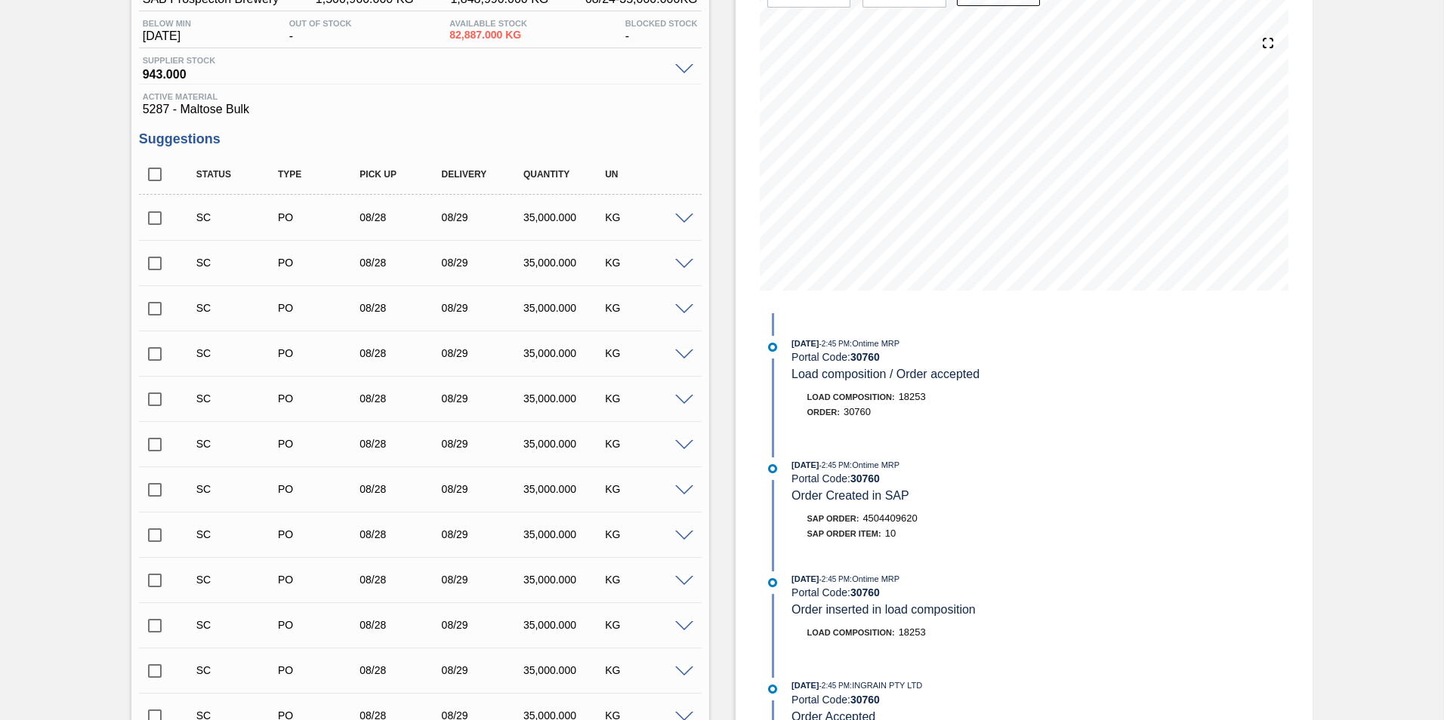
scroll to position [227, 0]
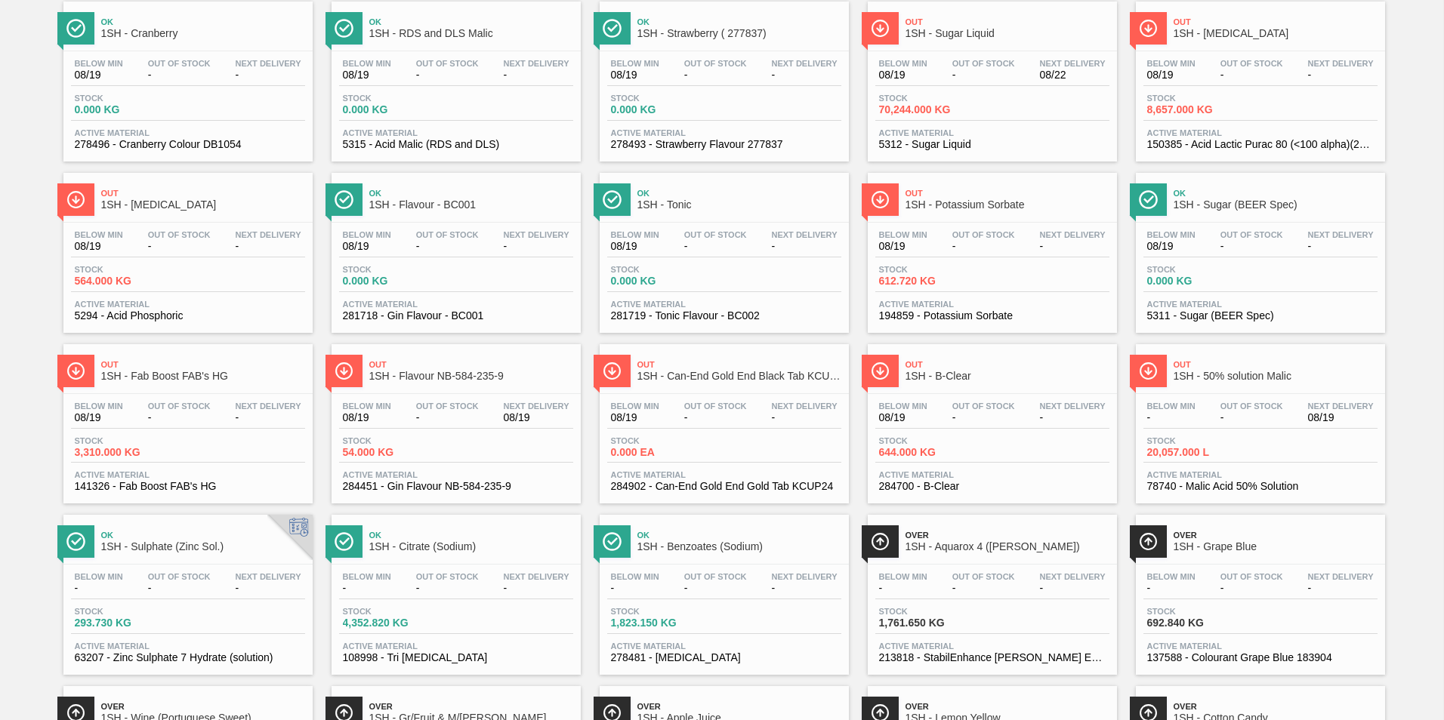
scroll to position [680, 0]
